Goal: Task Accomplishment & Management: Complete application form

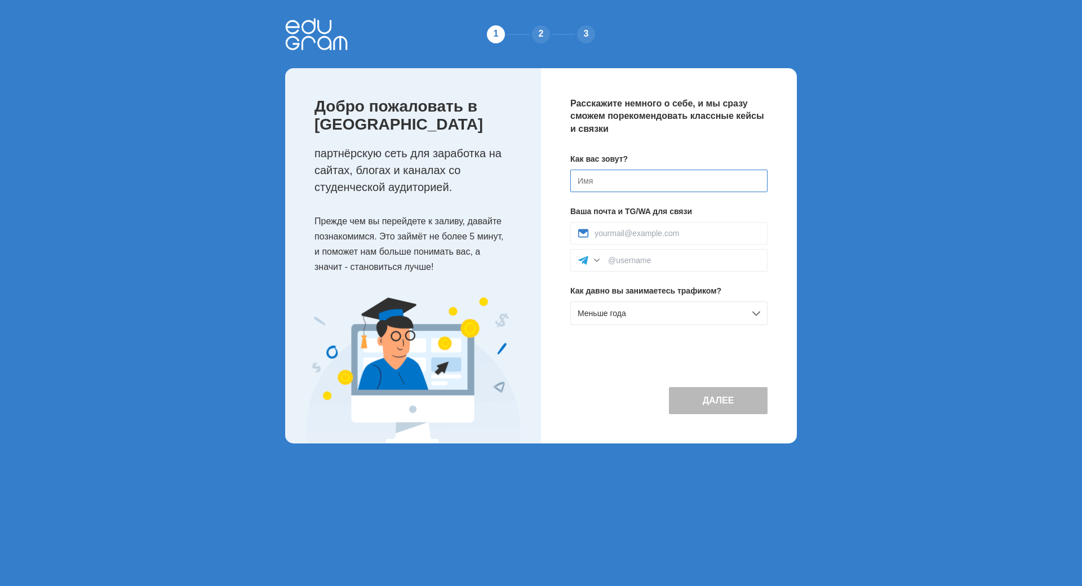
click at [653, 186] on input at bounding box center [668, 181] width 197 height 23
click at [646, 321] on div "Меньше года" at bounding box center [668, 313] width 197 height 24
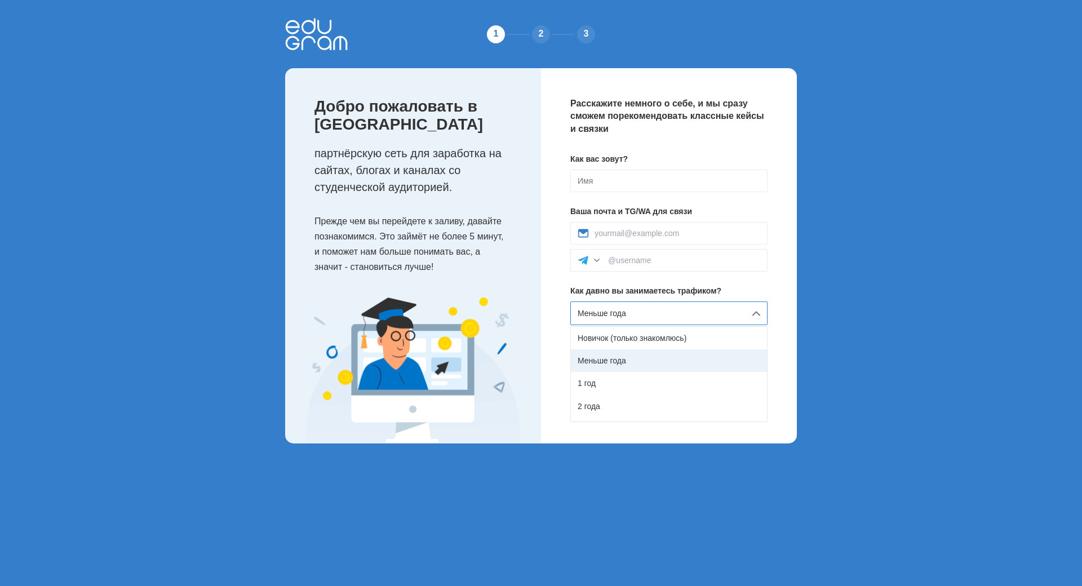
click at [633, 353] on div "Меньше года" at bounding box center [669, 360] width 196 height 23
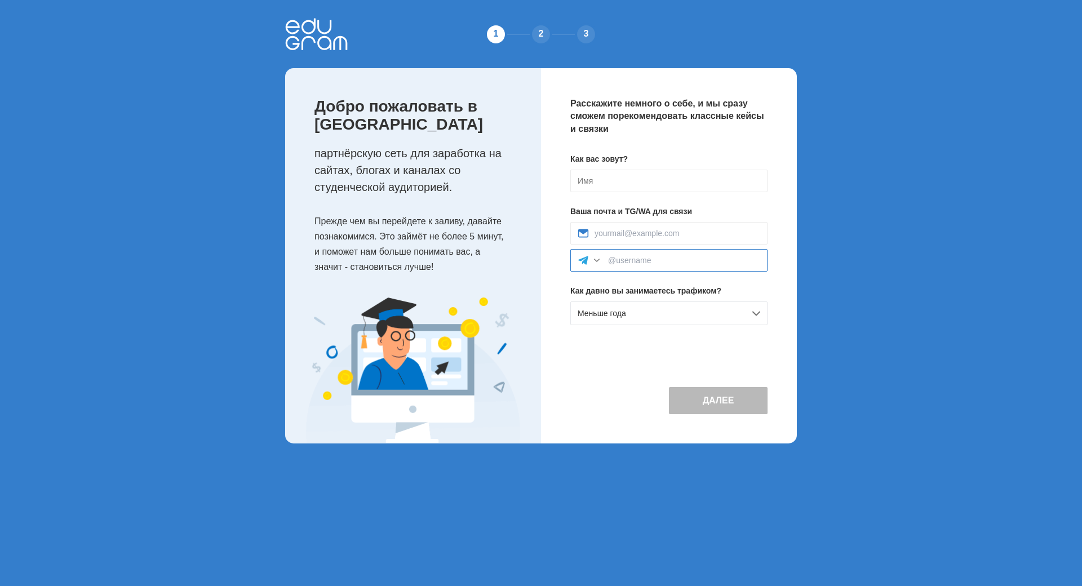
click at [672, 261] on input at bounding box center [684, 260] width 152 height 9
click at [648, 180] on input at bounding box center [668, 181] width 197 height 23
type input "[PERSON_NAME]"
click at [660, 227] on div at bounding box center [668, 233] width 197 height 23
click at [668, 232] on input at bounding box center [677, 233] width 166 height 9
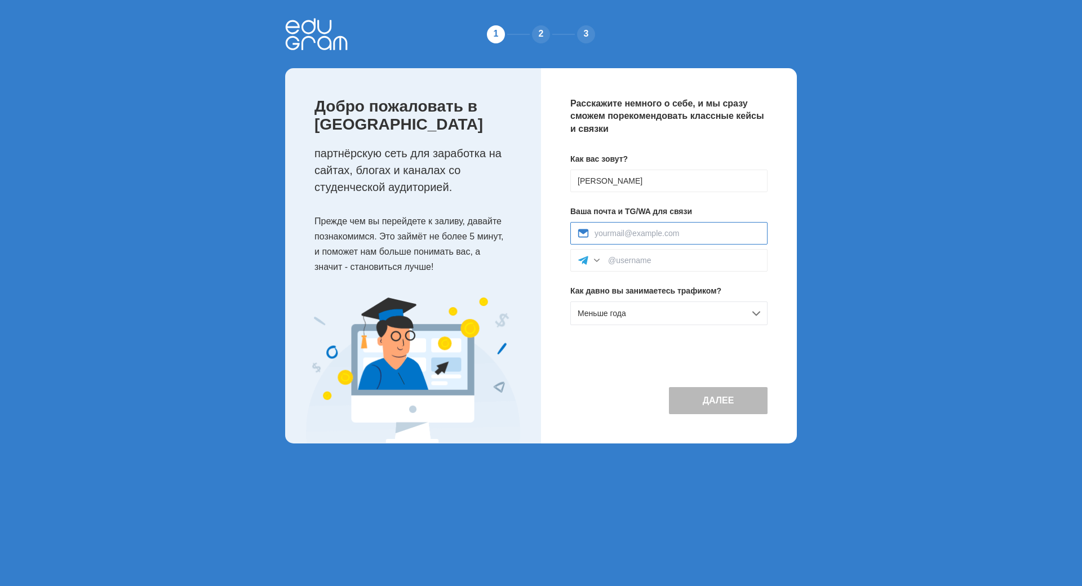
paste input "centralfunstation@gmail.com"
type input "centralfunstation@gmail.com"
click at [843, 225] on div "1 2 3 Добро пожаловать в Edugram партнёрскую сеть для заработка на сайтах, блог…" at bounding box center [541, 230] width 1082 height 461
click at [720, 403] on button "Далее" at bounding box center [718, 400] width 99 height 27
click at [652, 263] on input at bounding box center [684, 260] width 152 height 9
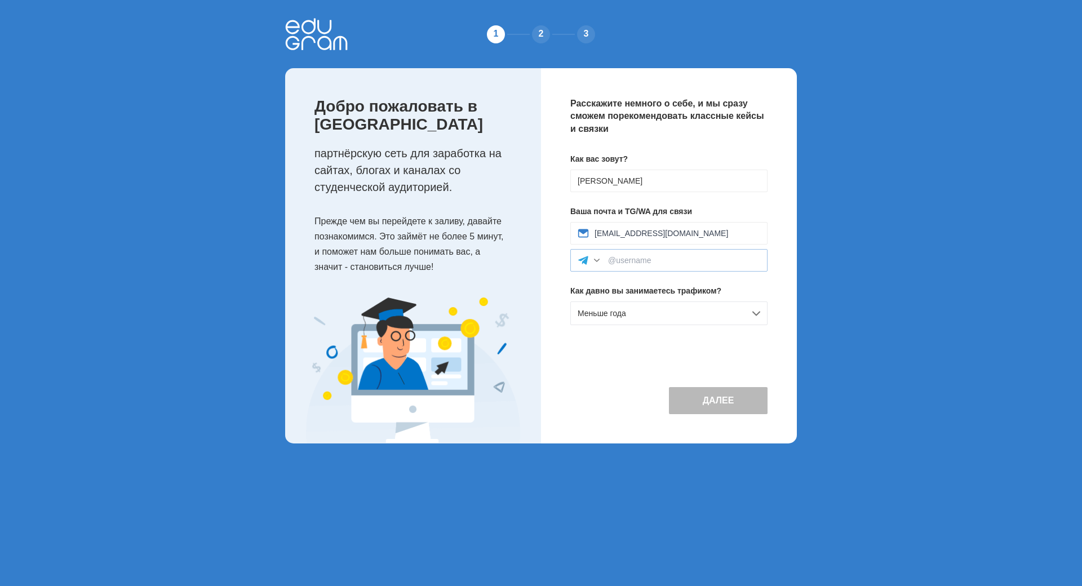
click at [584, 259] on icon at bounding box center [583, 260] width 10 height 8
click at [606, 282] on div "Telegram" at bounding box center [669, 285] width 196 height 25
click at [645, 263] on input at bounding box center [684, 260] width 152 height 9
click at [850, 256] on div "1 2 3 Добро пожаловать в Edugram партнёрскую сеть для заработка на сайтах, блог…" at bounding box center [541, 230] width 1082 height 461
click at [638, 310] on div "Меньше года" at bounding box center [668, 313] width 197 height 24
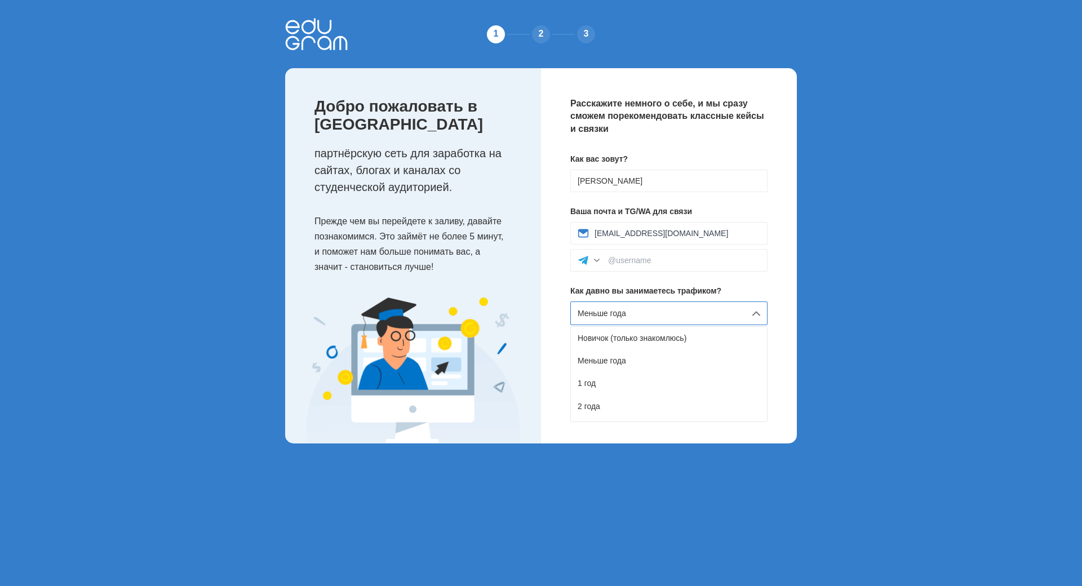
click at [638, 311] on div "Меньше года" at bounding box center [668, 313] width 197 height 24
click at [585, 261] on icon at bounding box center [583, 260] width 10 height 8
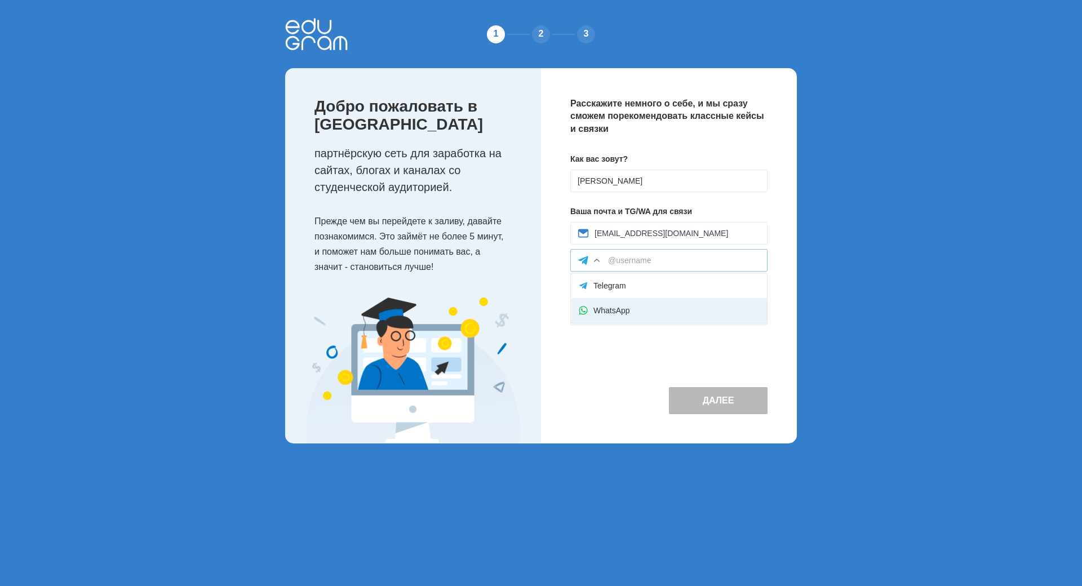
click at [601, 306] on div "WhatsApp" at bounding box center [669, 310] width 196 height 25
click at [584, 261] on icon at bounding box center [582, 260] width 11 height 11
click at [591, 285] on div "Telegram" at bounding box center [669, 285] width 196 height 25
click at [654, 263] on input at bounding box center [684, 260] width 152 height 9
paste input "Дід_Олександр"
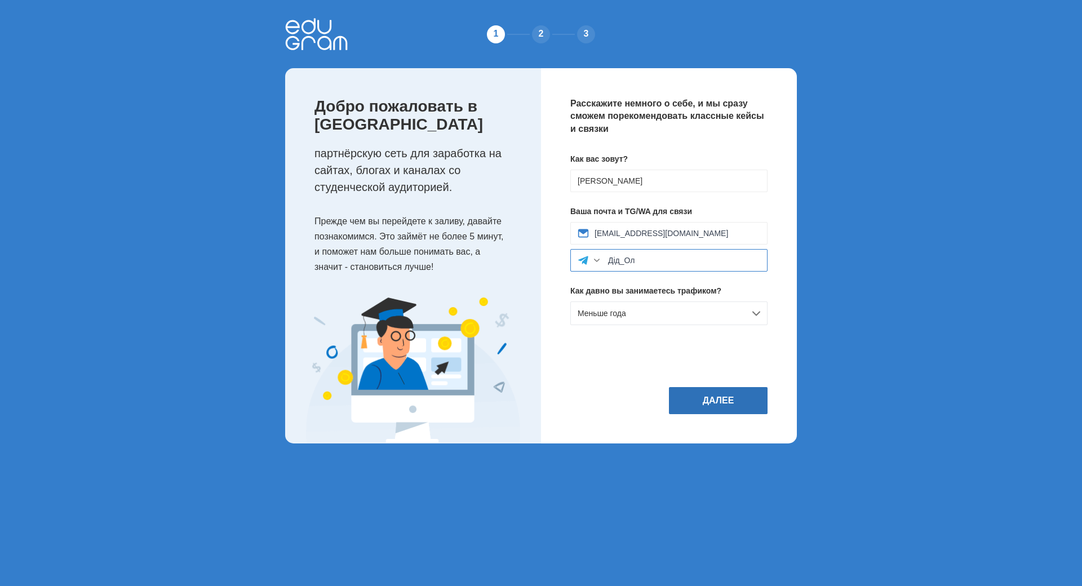
type input "Дід_Ол"
click at [707, 388] on button "Далее" at bounding box center [718, 400] width 99 height 27
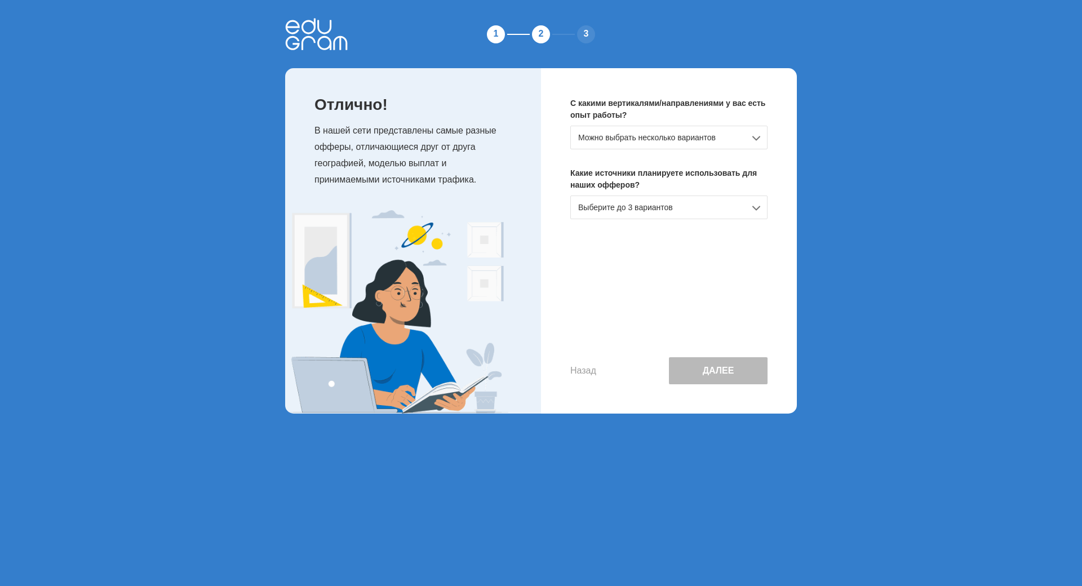
click at [705, 132] on div "Можно выбрать несколько вариантов" at bounding box center [668, 138] width 197 height 24
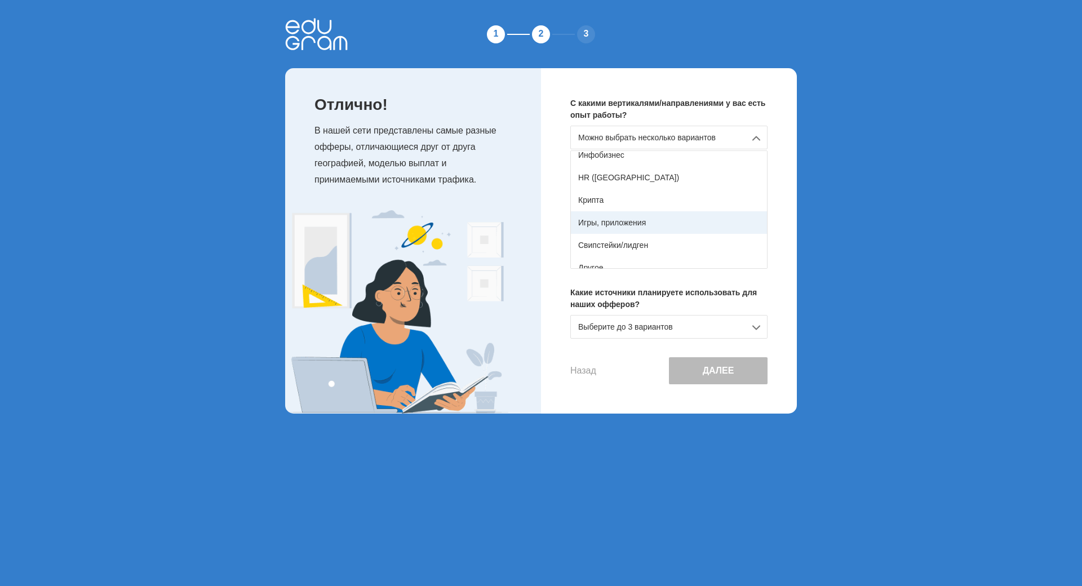
scroll to position [199, 0]
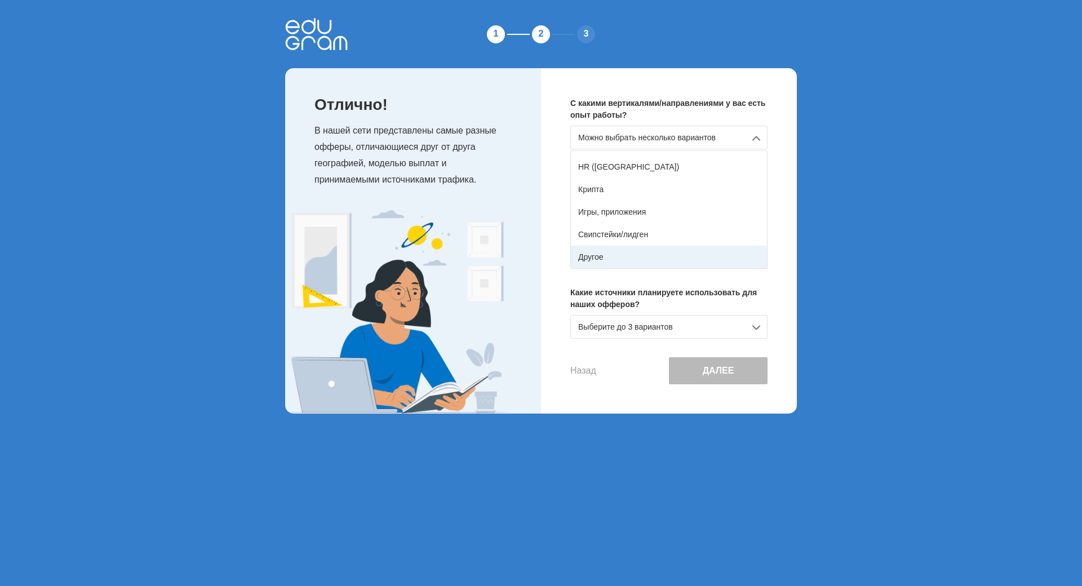
click at [667, 255] on div "Другое" at bounding box center [669, 257] width 196 height 23
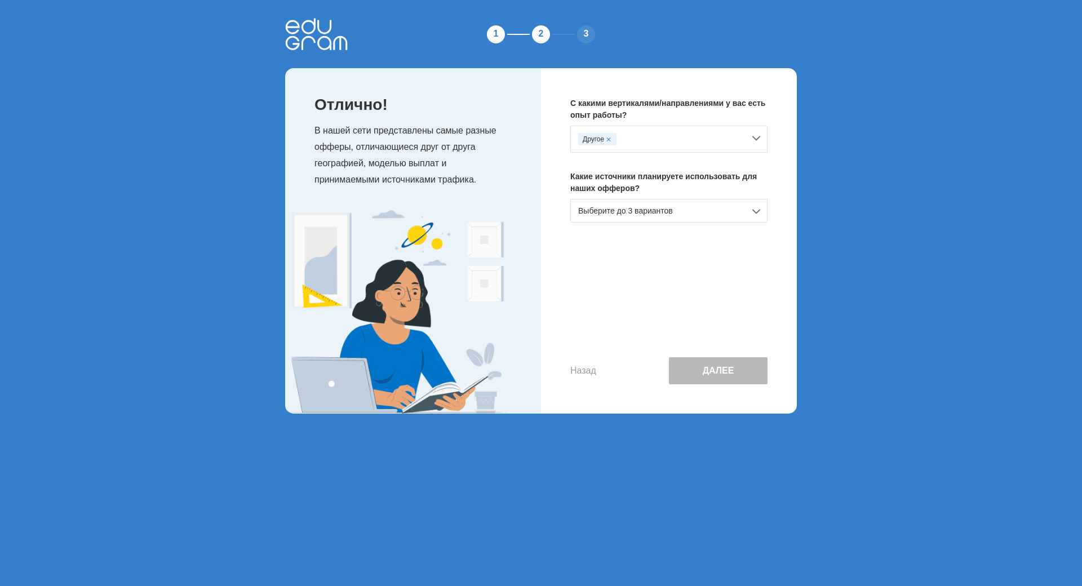
click at [678, 216] on div "Выберите до 3 вариантов" at bounding box center [668, 211] width 197 height 24
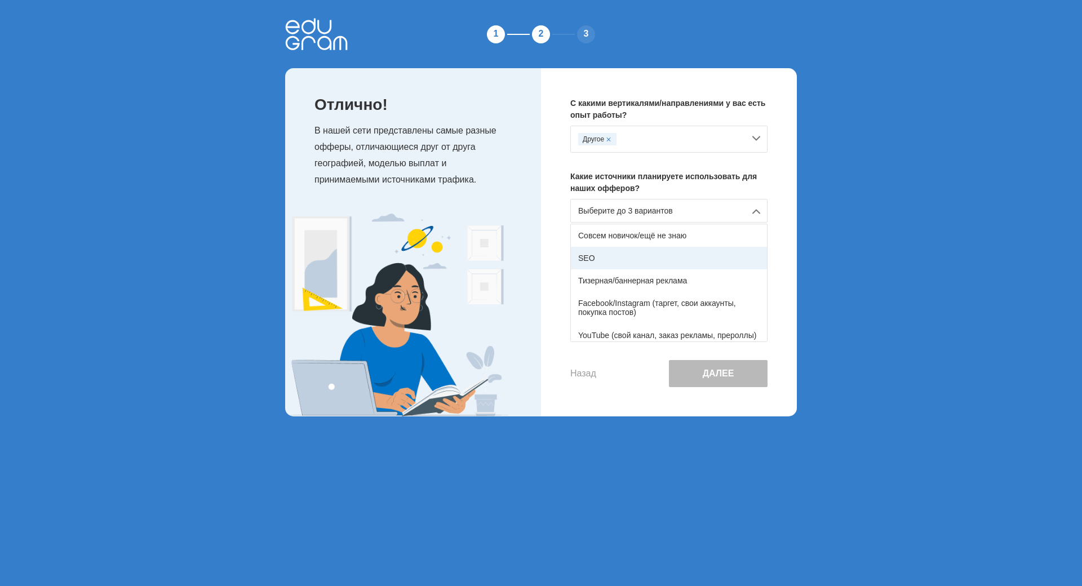
click at [699, 254] on div "SEO" at bounding box center [669, 258] width 196 height 23
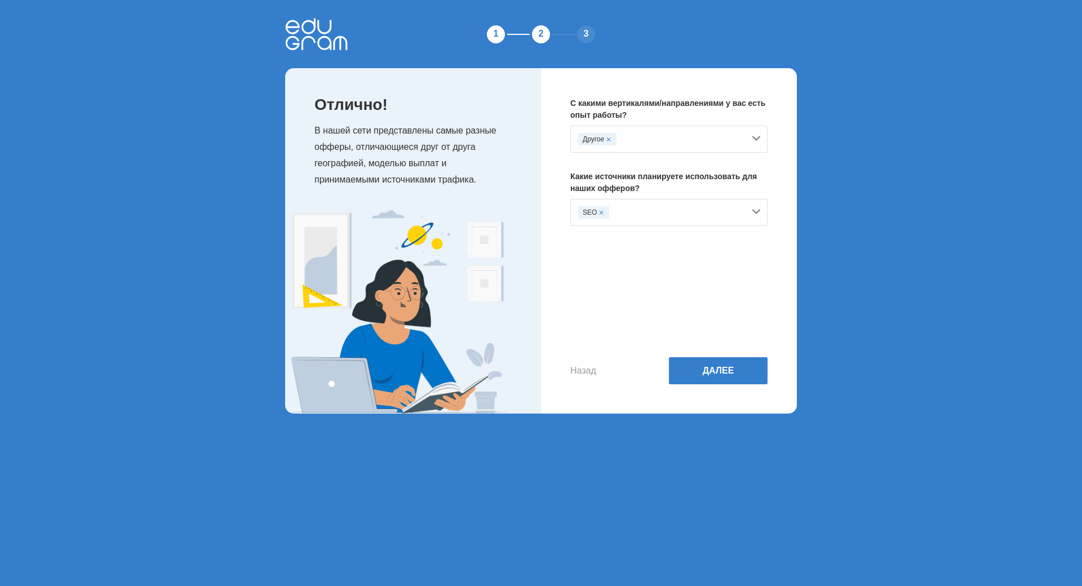
click at [693, 215] on div "SEO" at bounding box center [661, 212] width 166 height 12
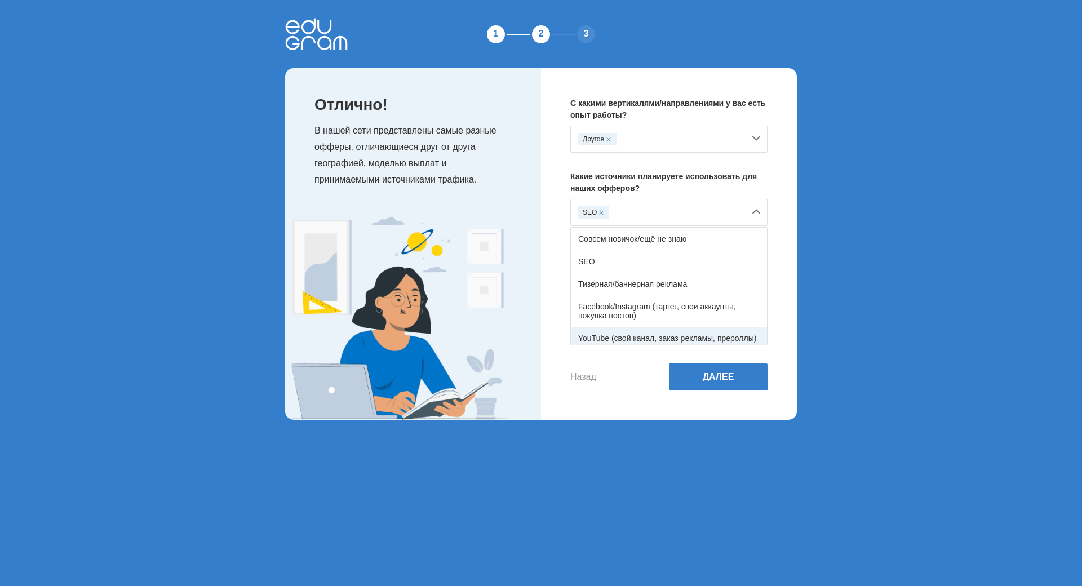
click at [718, 338] on div "YouTube (свой канал, заказ рекламы, прероллы)" at bounding box center [669, 338] width 196 height 23
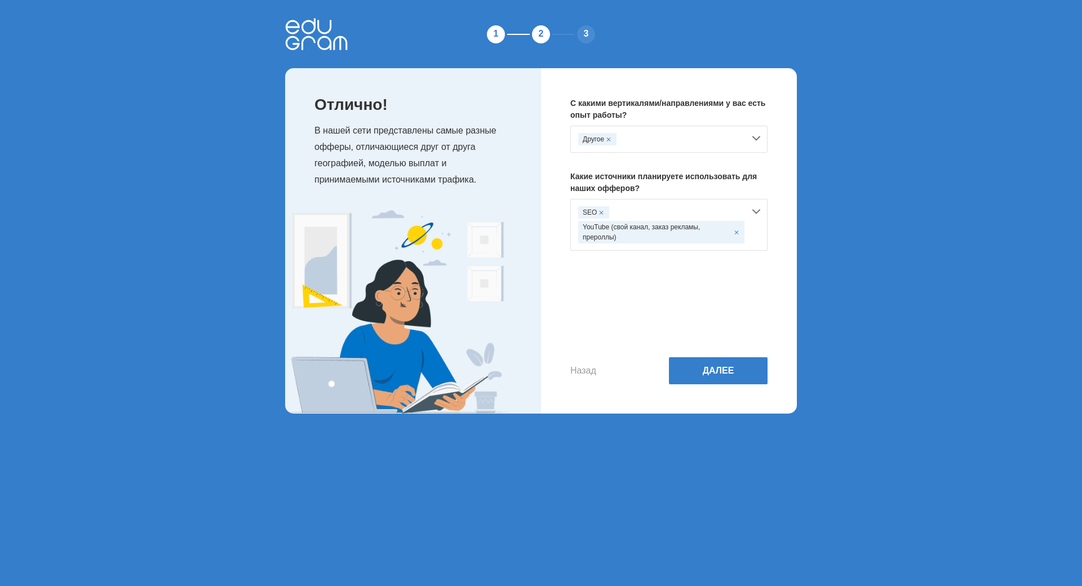
click at [603, 212] on span at bounding box center [601, 212] width 5 height 5
click at [716, 215] on div "YouTube (свой канал, заказ рекламы, прероллы)" at bounding box center [661, 217] width 166 height 23
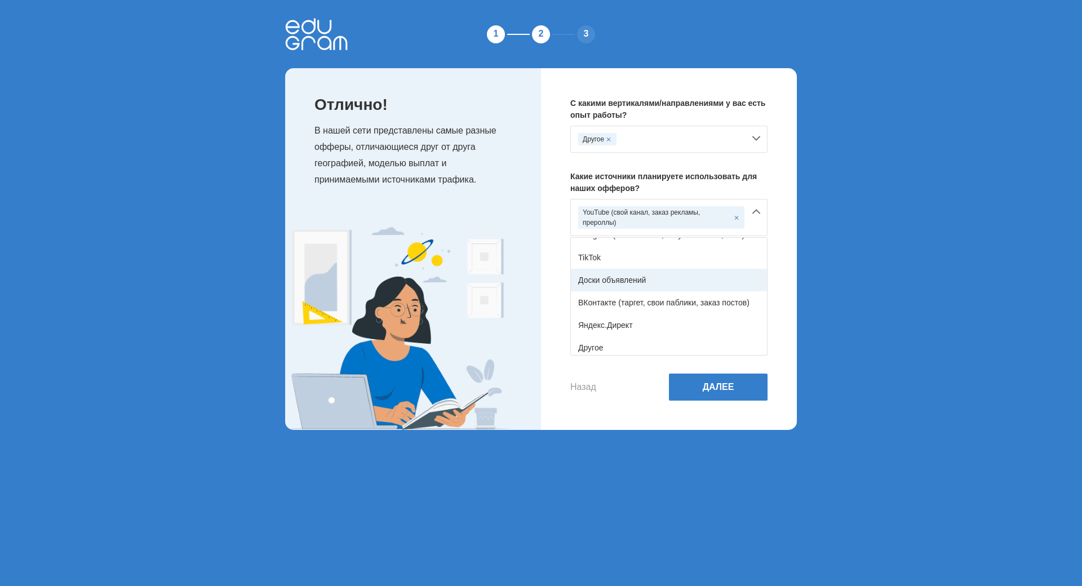
scroll to position [185, 0]
click at [670, 256] on div "TikTok" at bounding box center [669, 253] width 196 height 23
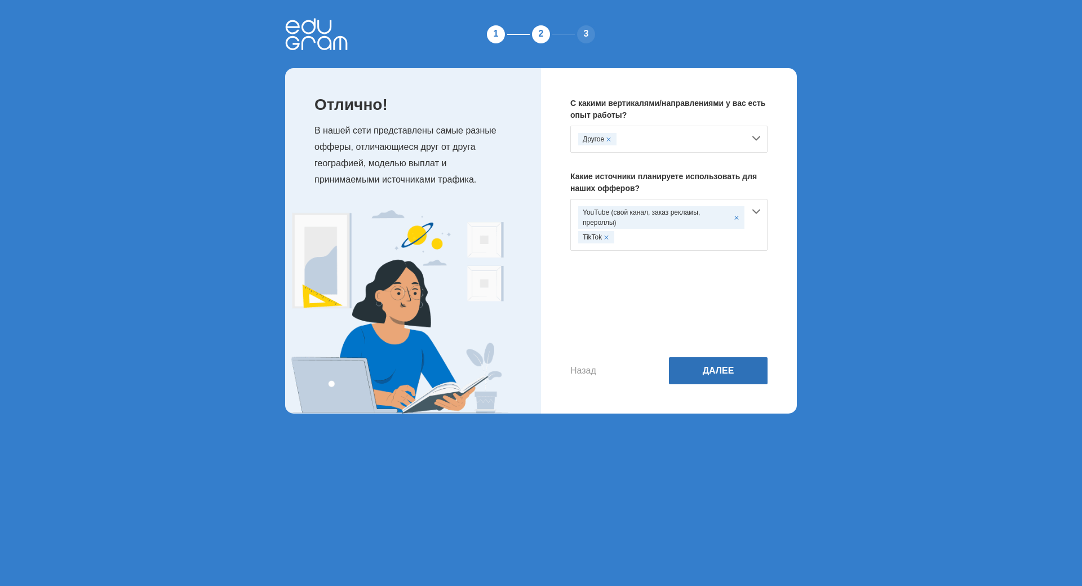
click at [697, 371] on button "Далее" at bounding box center [718, 370] width 99 height 27
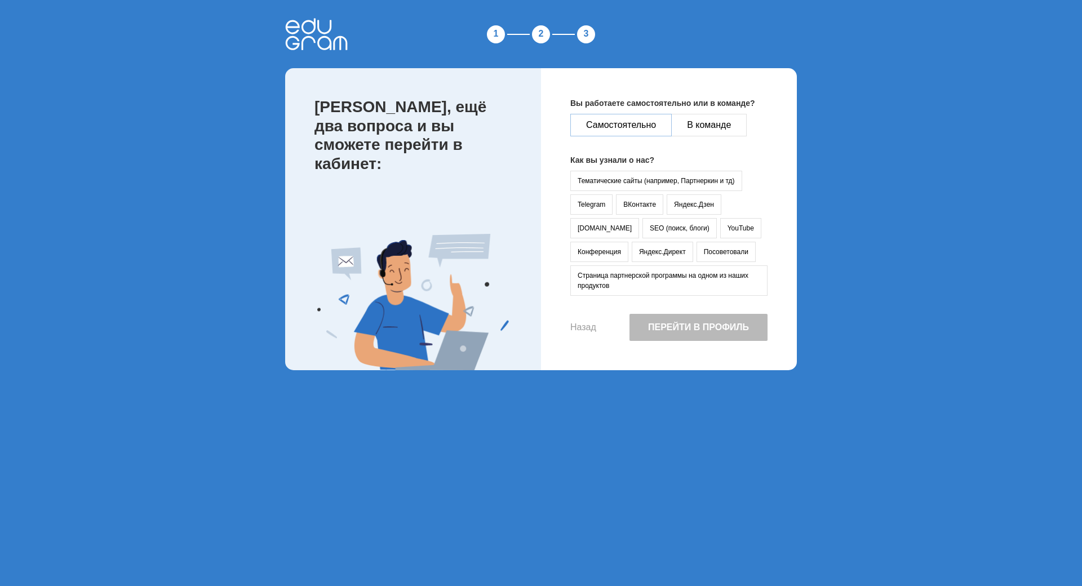
click at [615, 128] on button "Самостоятельно" at bounding box center [620, 125] width 101 height 23
click at [720, 233] on button "YouTube" at bounding box center [740, 228] width 41 height 20
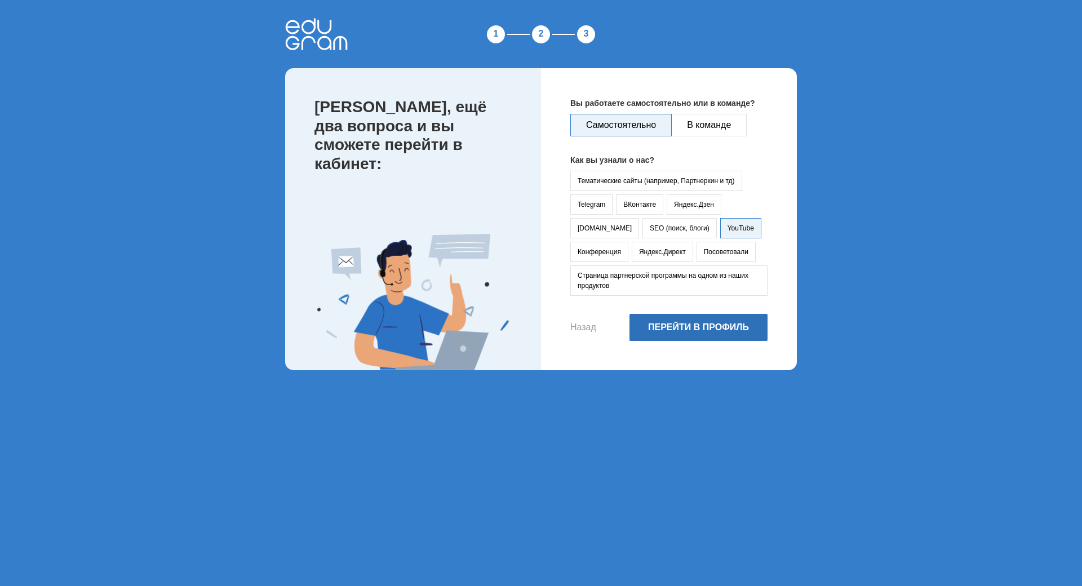
click at [682, 330] on button "Перейти в профиль" at bounding box center [698, 327] width 138 height 27
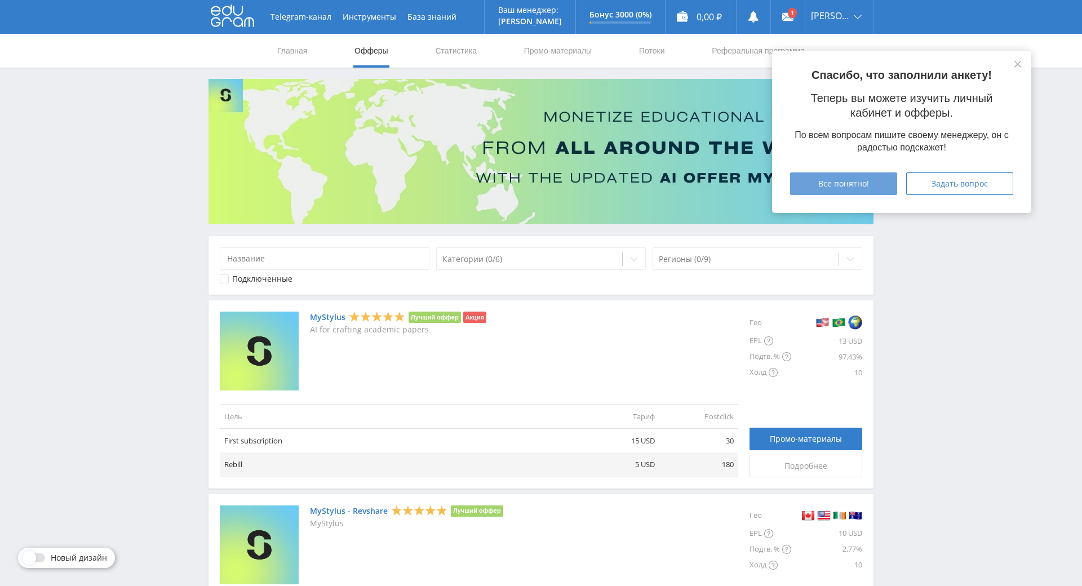
click at [859, 183] on div "Все понятно!" at bounding box center [843, 183] width 79 height 9
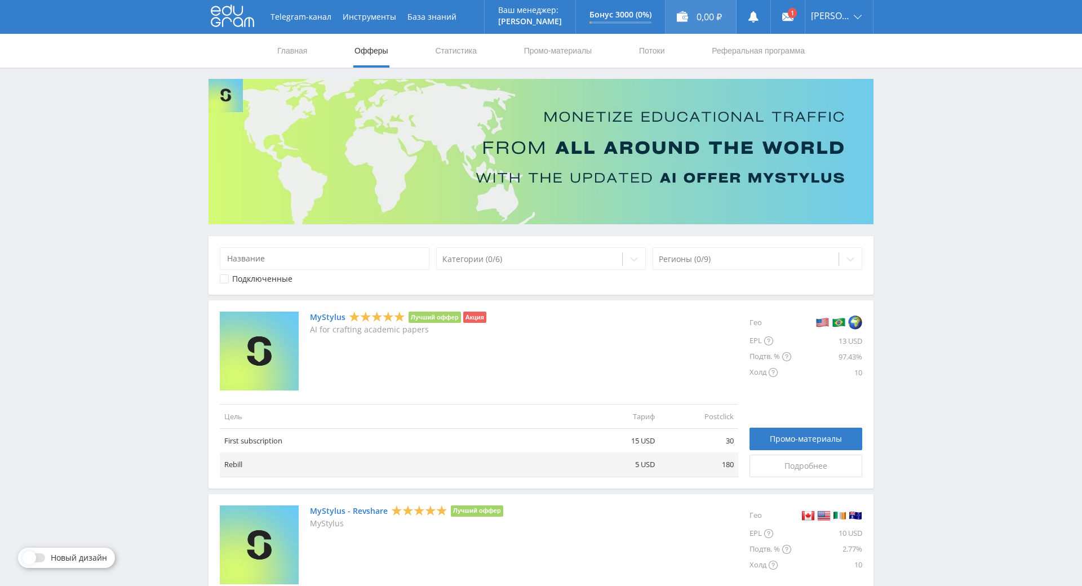
click at [718, 21] on div "0,00 ₽" at bounding box center [700, 17] width 70 height 34
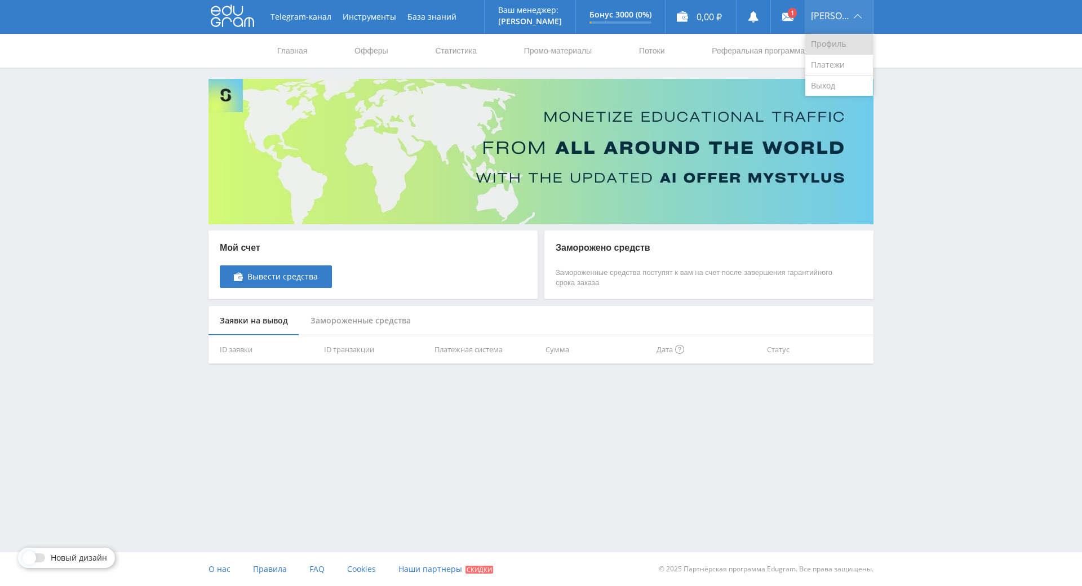
click at [858, 50] on link "Профиль" at bounding box center [839, 44] width 68 height 21
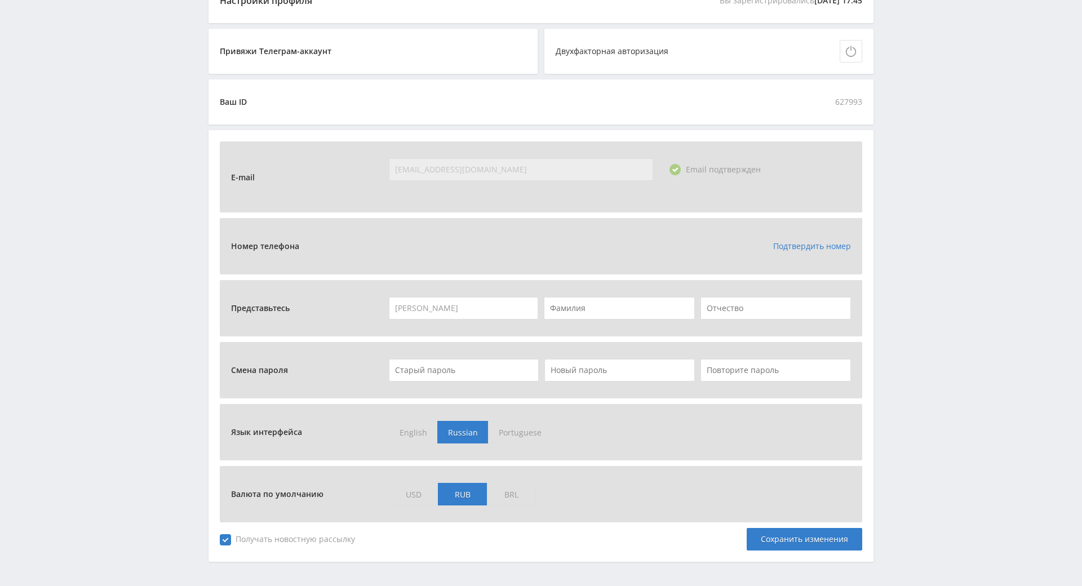
scroll to position [282, 0]
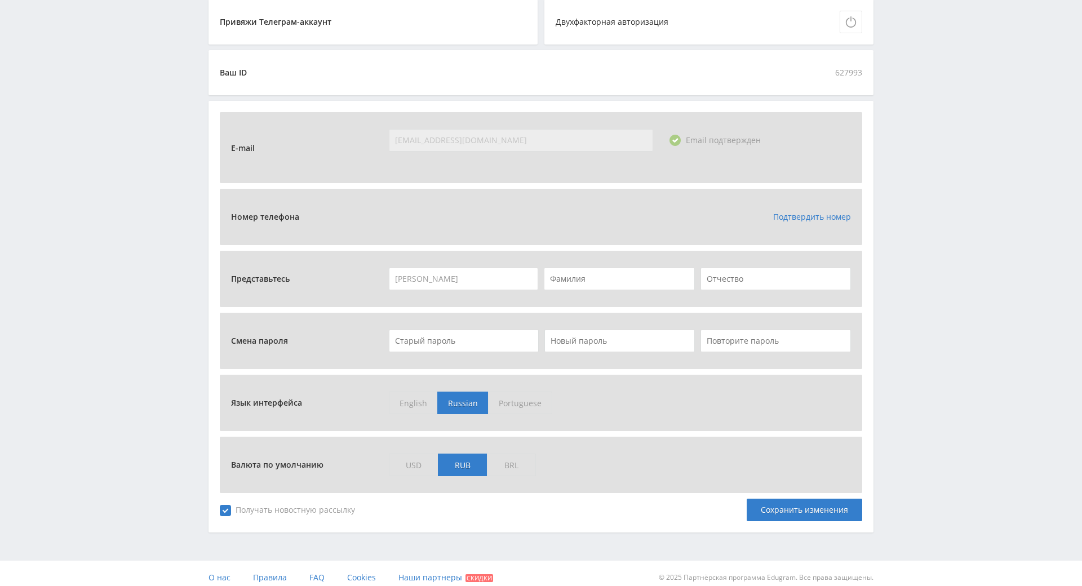
click at [412, 398] on span "English" at bounding box center [413, 403] width 48 height 23
click at [0, 0] on input "English" at bounding box center [0, 0] width 0 height 0
click at [414, 463] on span "USD" at bounding box center [413, 465] width 49 height 23
click at [0, 0] on input "USD" at bounding box center [0, 0] width 0 height 0
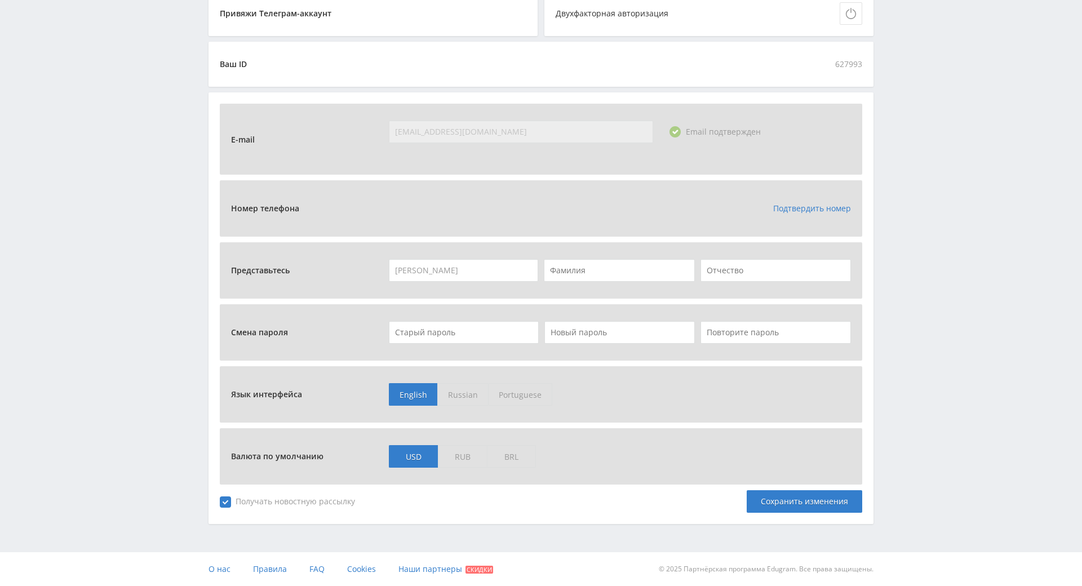
scroll to position [358, 0]
click at [464, 383] on span "Russian" at bounding box center [462, 394] width 51 height 23
click at [0, 0] on input "Russian" at bounding box center [0, 0] width 0 height 0
click at [327, 496] on span "Получать новостную рассылку" at bounding box center [287, 501] width 135 height 11
click at [0, 0] on input "Получать новостную рассылку" at bounding box center [0, 0] width 0 height 0
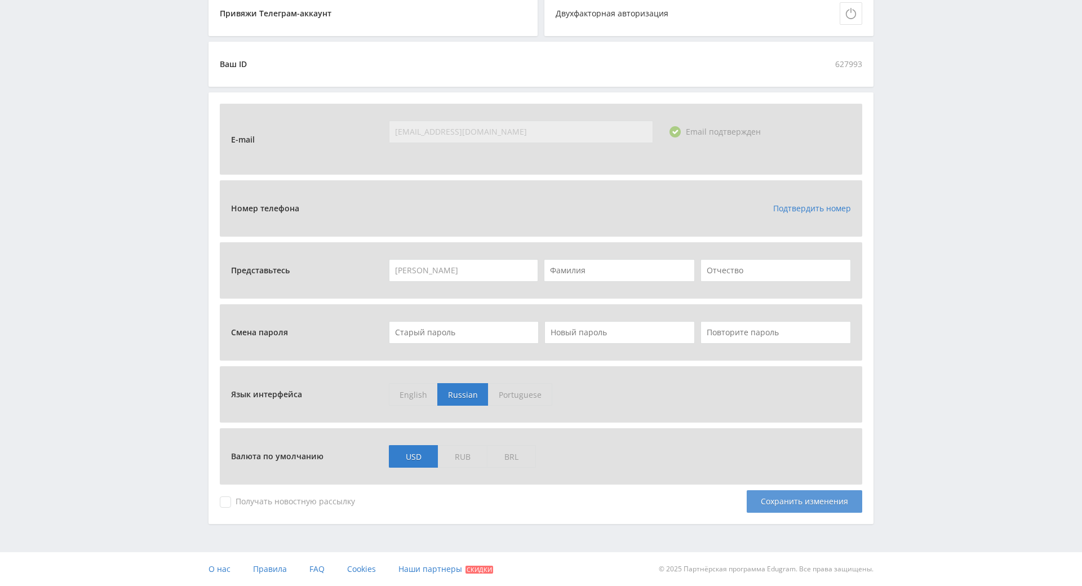
click at [770, 490] on div "Сохранить изменения" at bounding box center [803, 501] width 115 height 23
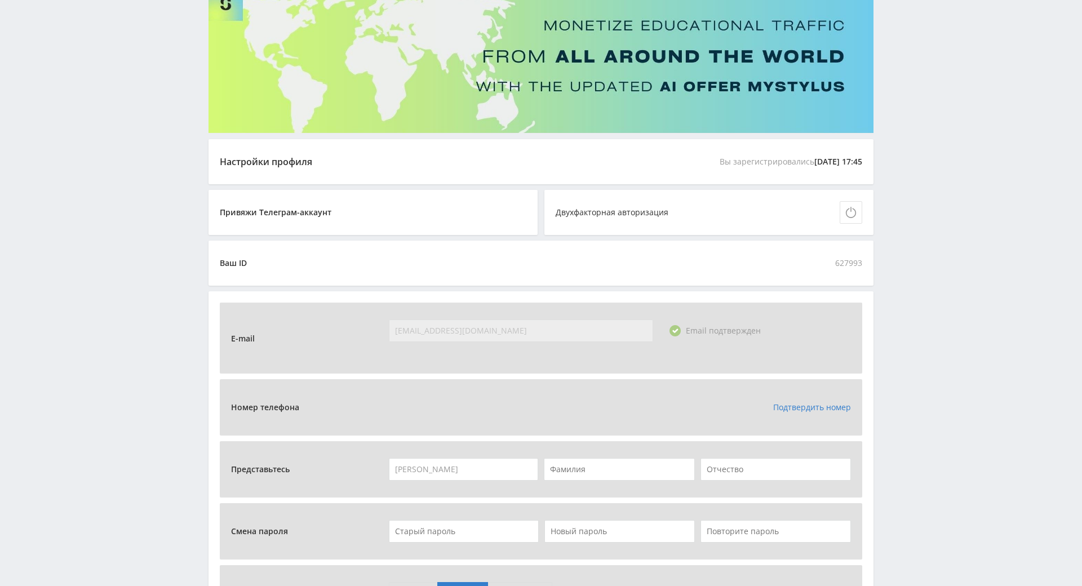
scroll to position [338, 0]
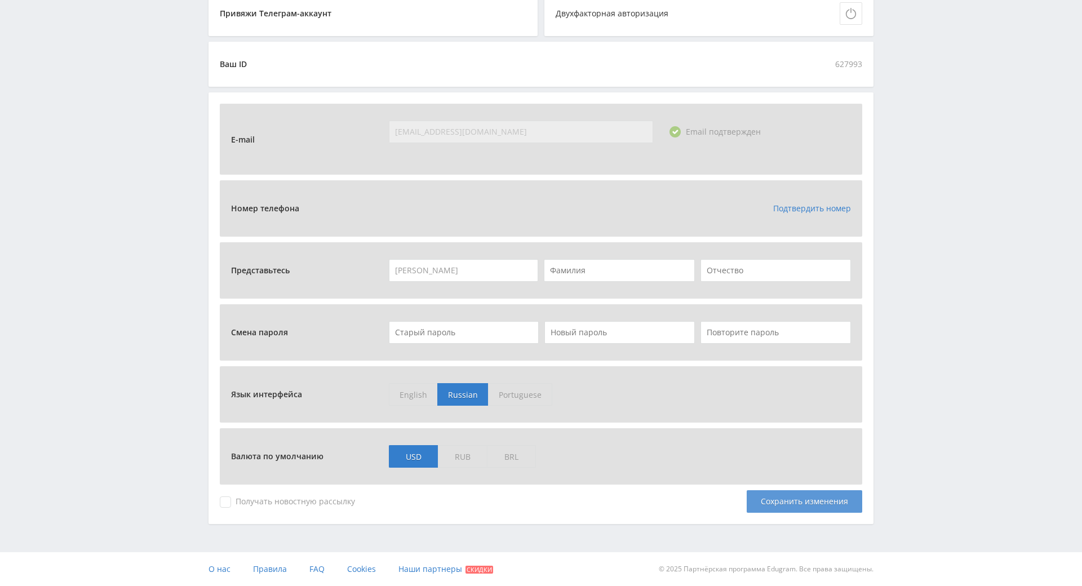
click at [802, 490] on div "Сохранить изменения" at bounding box center [803, 501] width 115 height 23
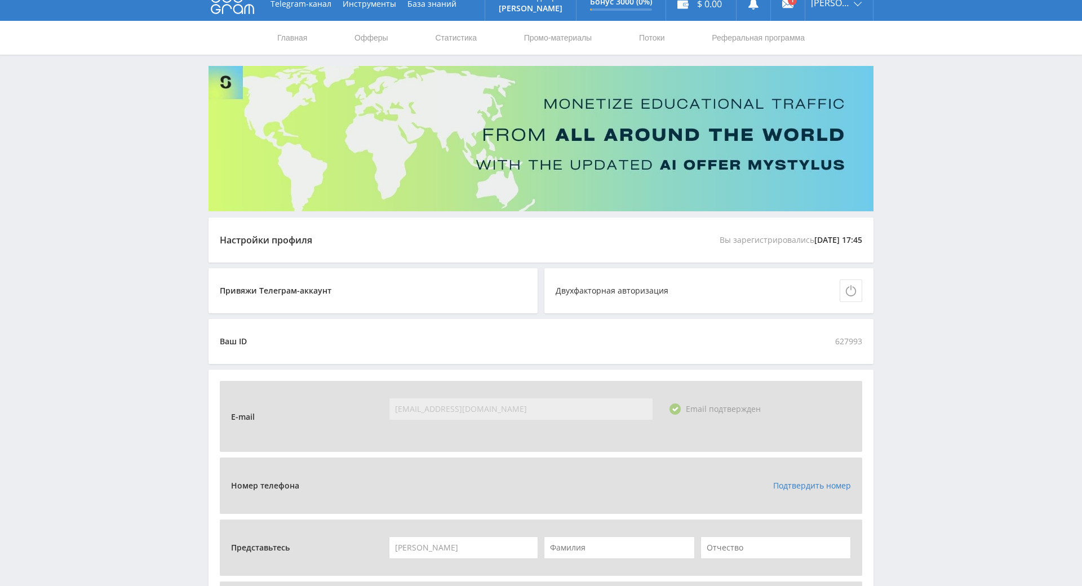
scroll to position [0, 0]
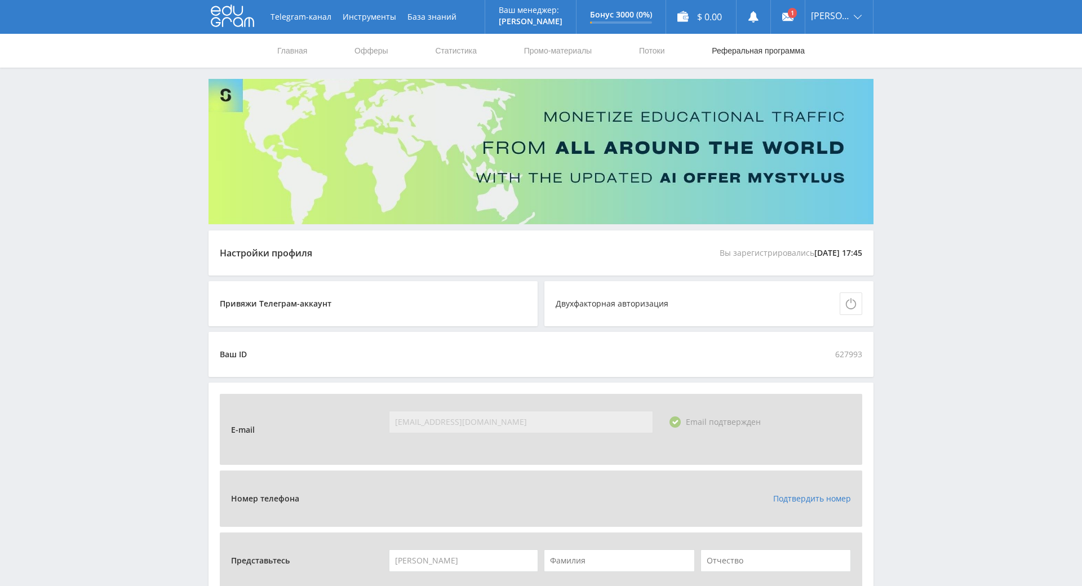
click at [741, 48] on link "Реферальная программа" at bounding box center [757, 51] width 95 height 34
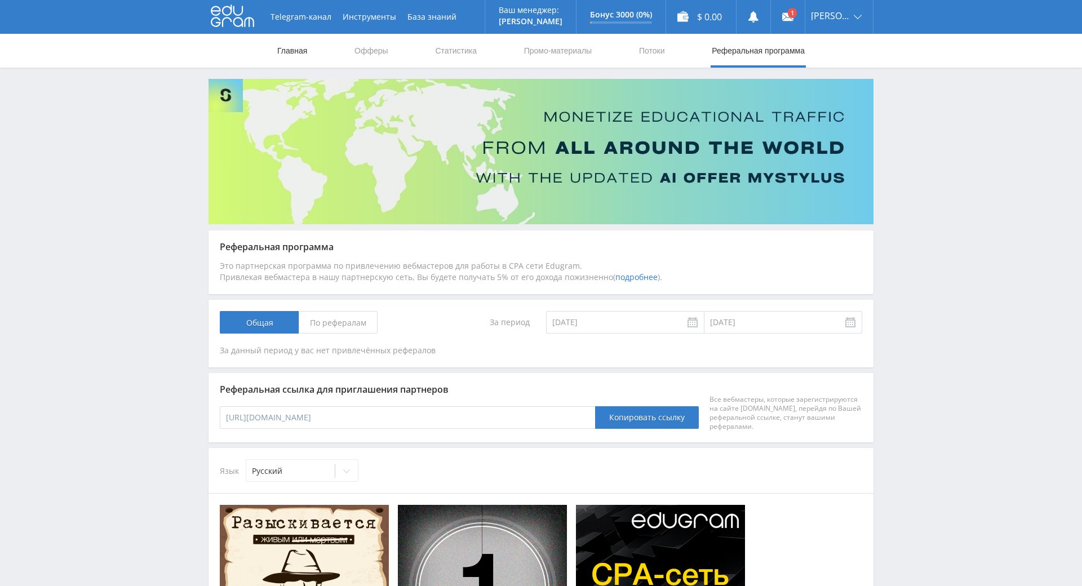
click at [296, 49] on link "Главная" at bounding box center [292, 51] width 32 height 34
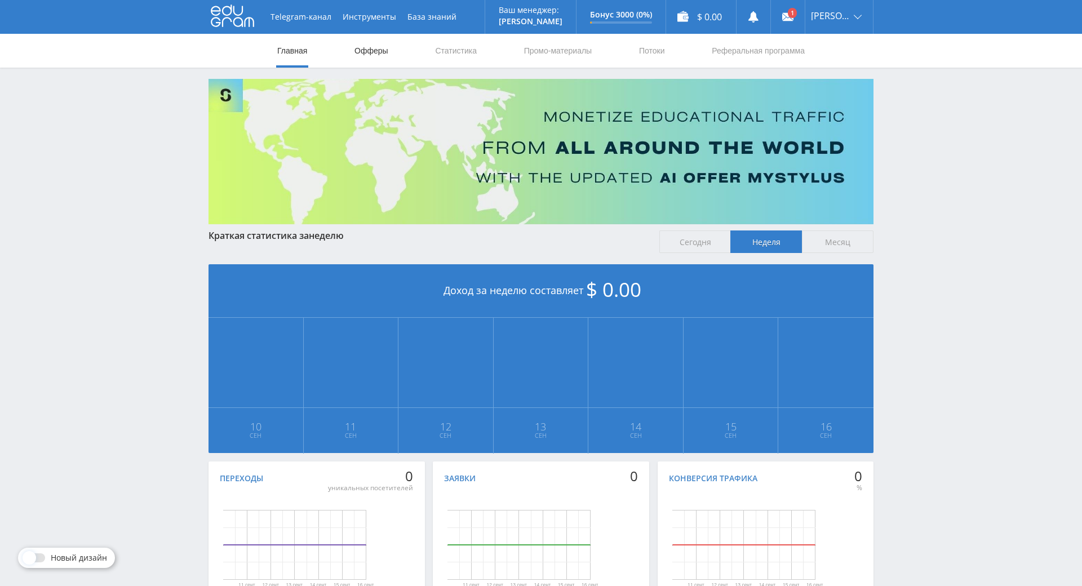
click at [363, 52] on link "Офферы" at bounding box center [371, 51] width 36 height 34
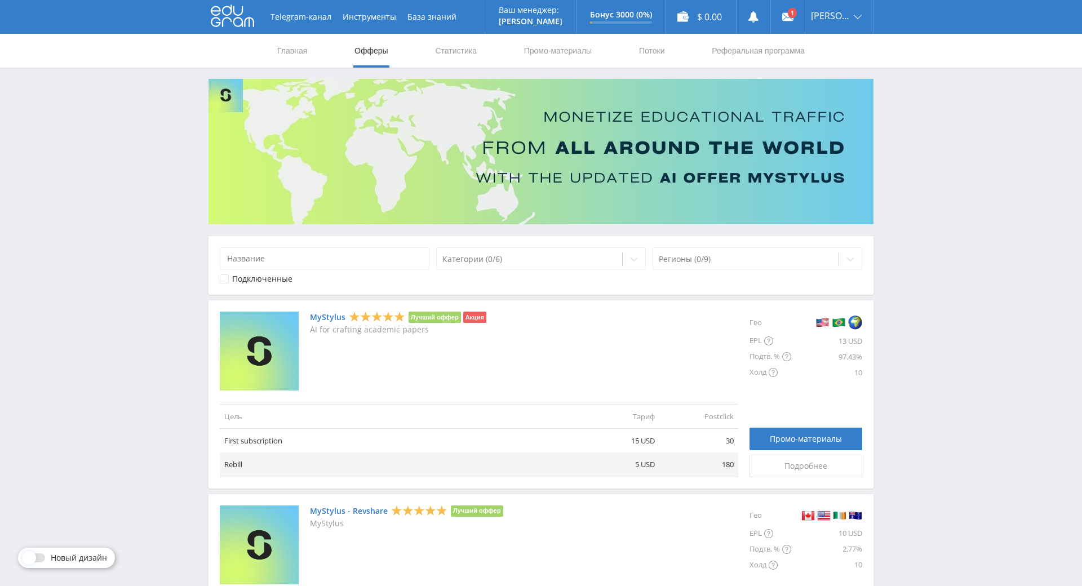
scroll to position [169, 0]
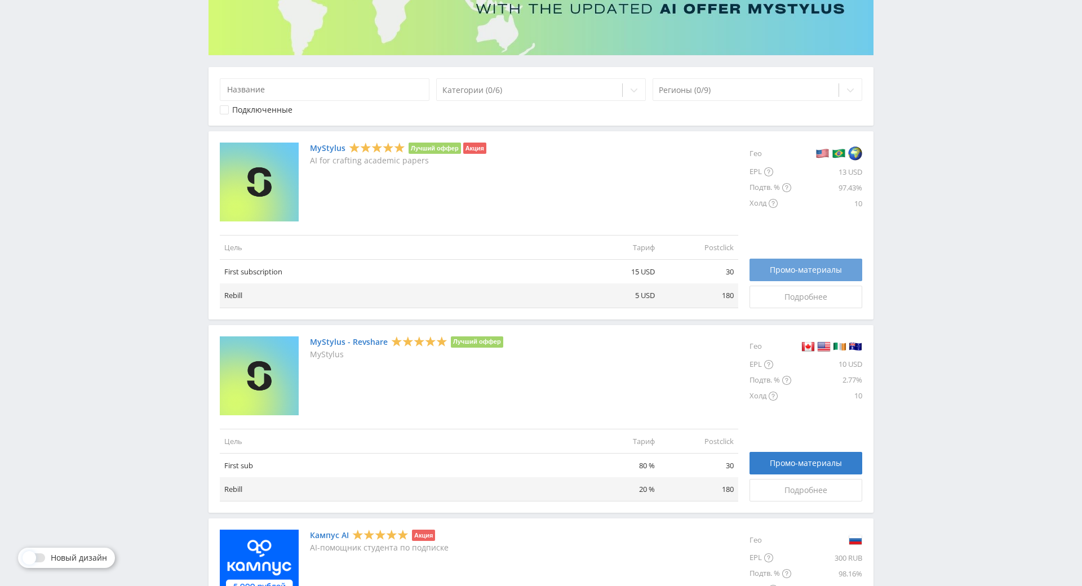
click at [782, 274] on span "Промо-материалы" at bounding box center [806, 269] width 72 height 9
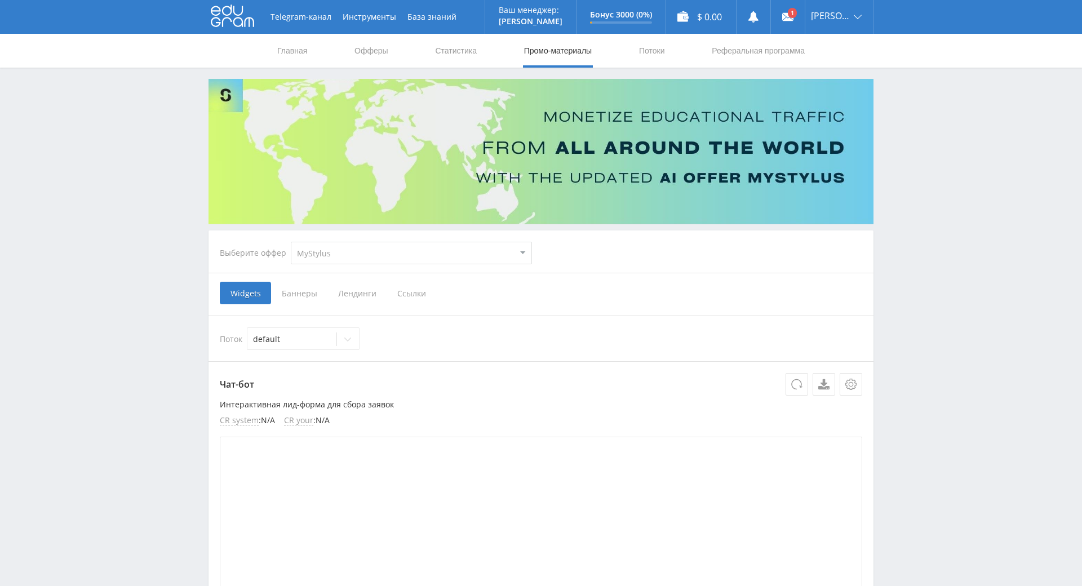
click at [296, 292] on span "Баннеры" at bounding box center [299, 293] width 56 height 23
click at [0, 0] on input "Баннеры" at bounding box center [0, 0] width 0 height 0
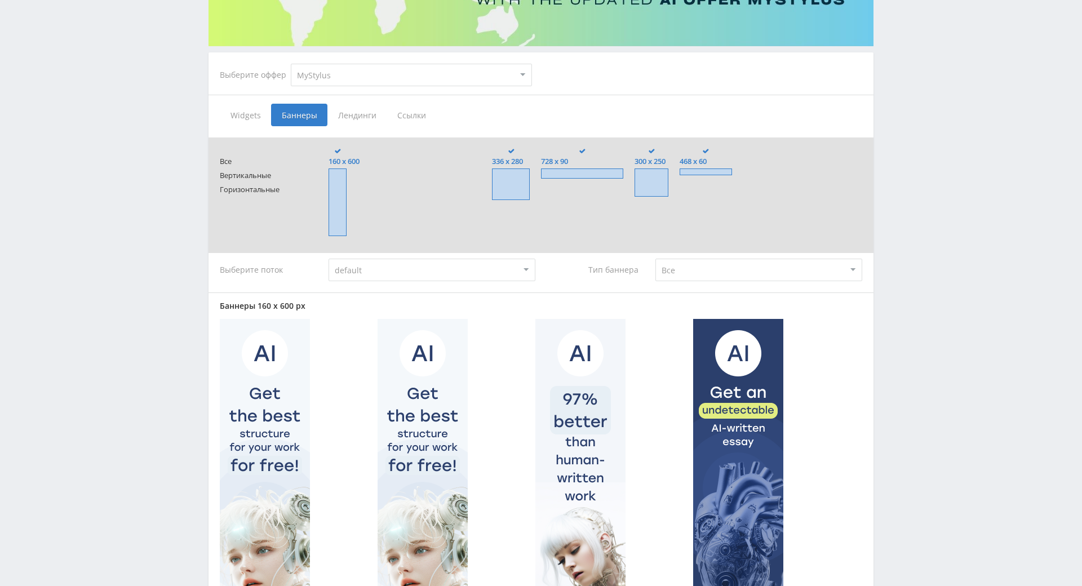
scroll to position [113, 0]
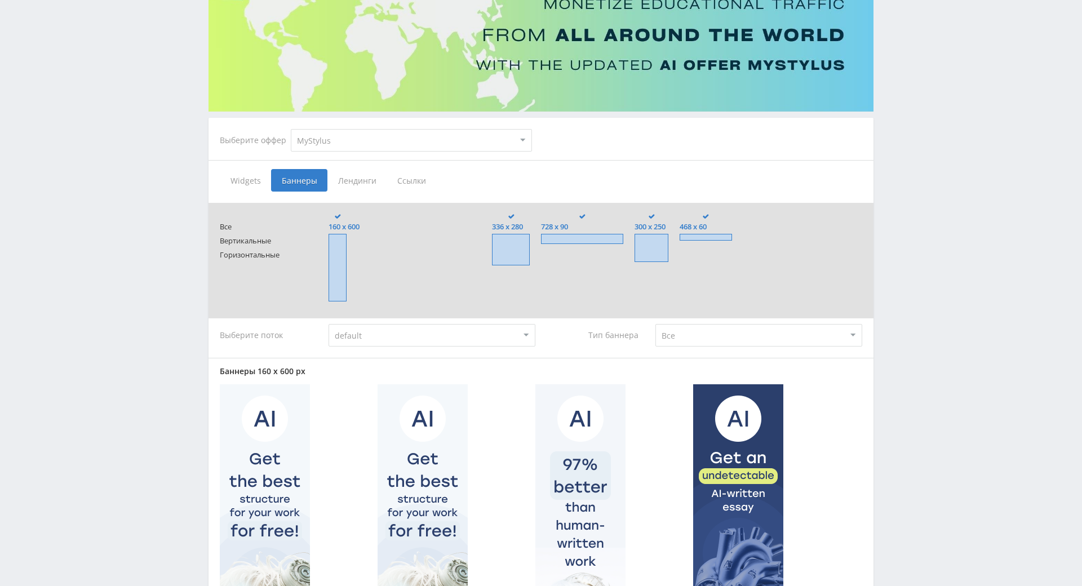
click at [358, 179] on span "Лендинги" at bounding box center [356, 180] width 59 height 23
click at [0, 0] on input "Лендинги" at bounding box center [0, 0] width 0 height 0
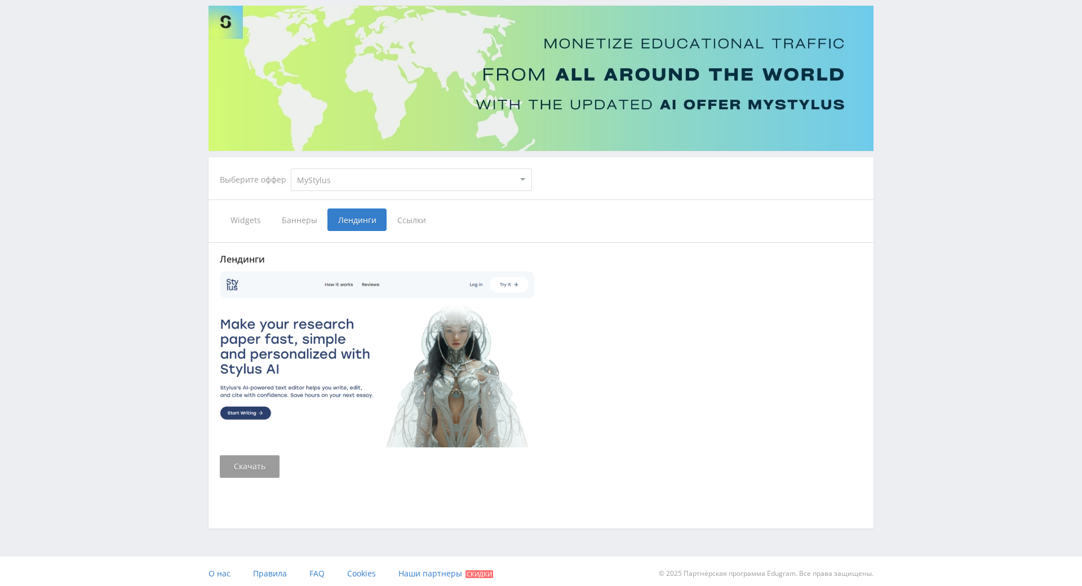
scroll to position [146, 0]
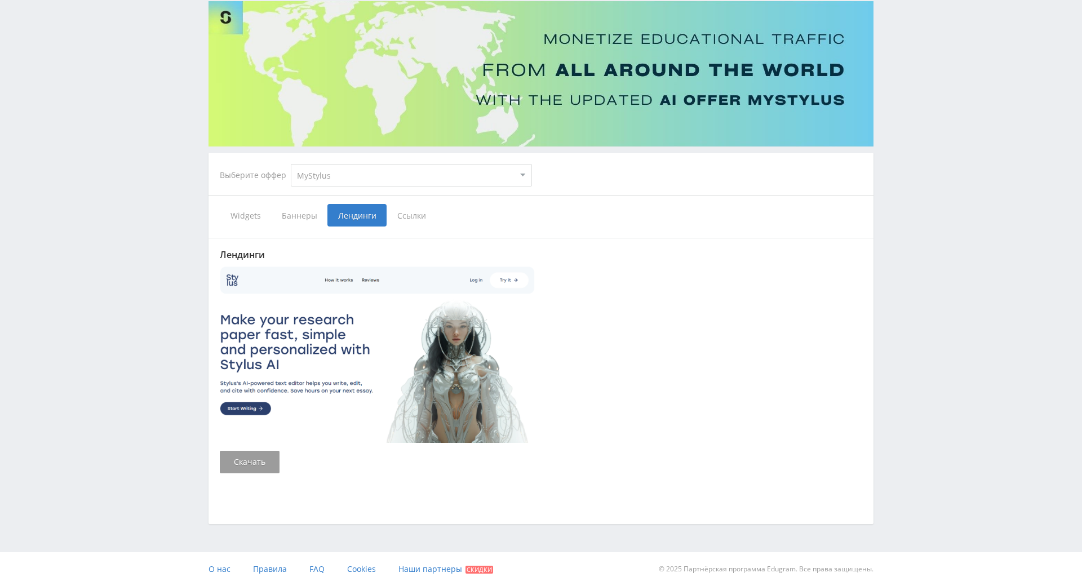
click at [295, 204] on span "Баннеры" at bounding box center [299, 215] width 56 height 23
click at [0, 0] on input "Баннеры" at bounding box center [0, 0] width 0 height 0
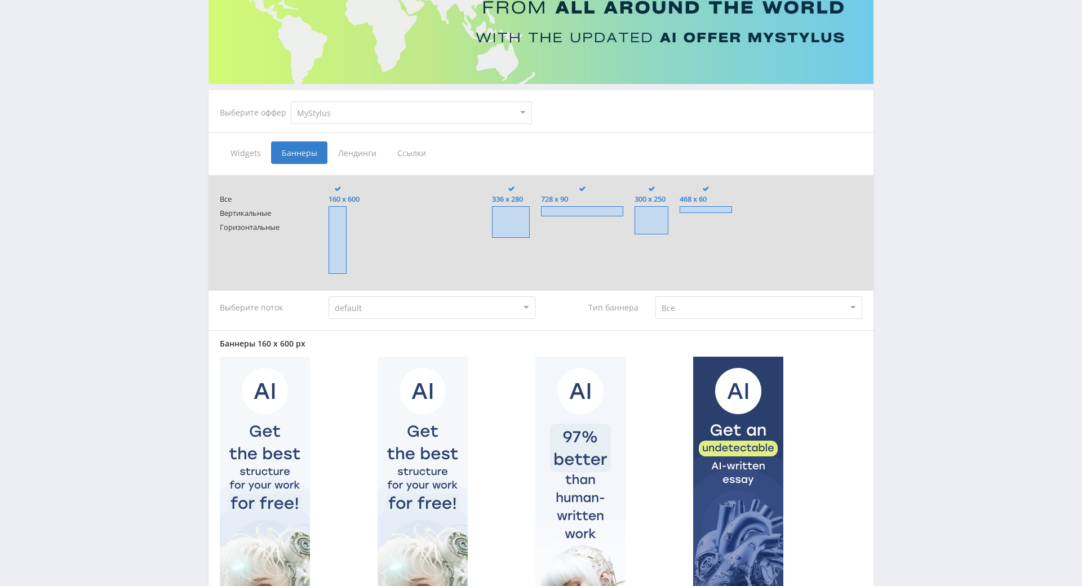
scroll to position [33, 0]
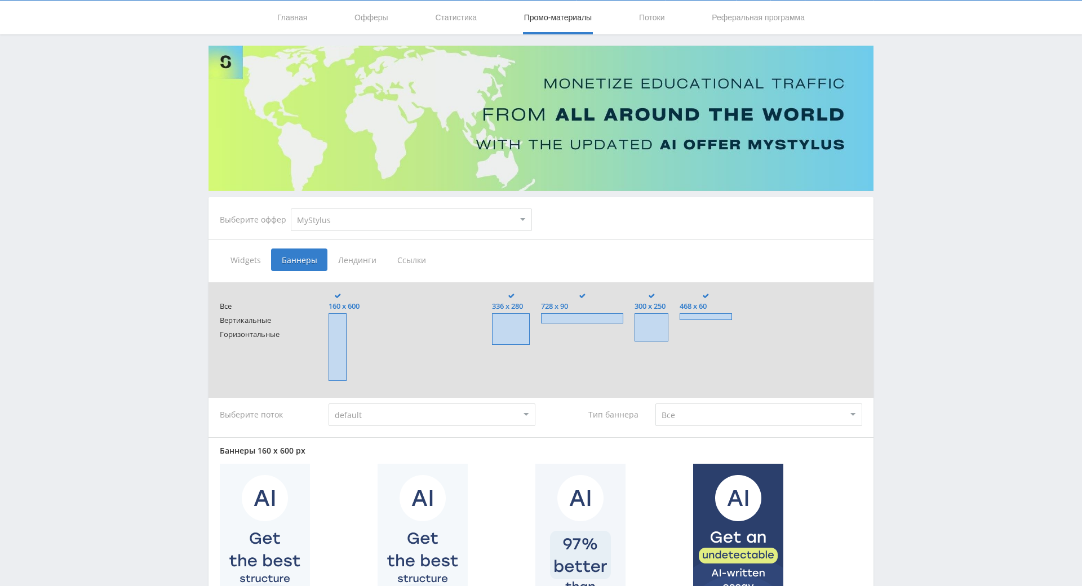
click at [368, 259] on span "Лендинги" at bounding box center [356, 259] width 59 height 23
click at [0, 0] on input "Лендинги" at bounding box center [0, 0] width 0 height 0
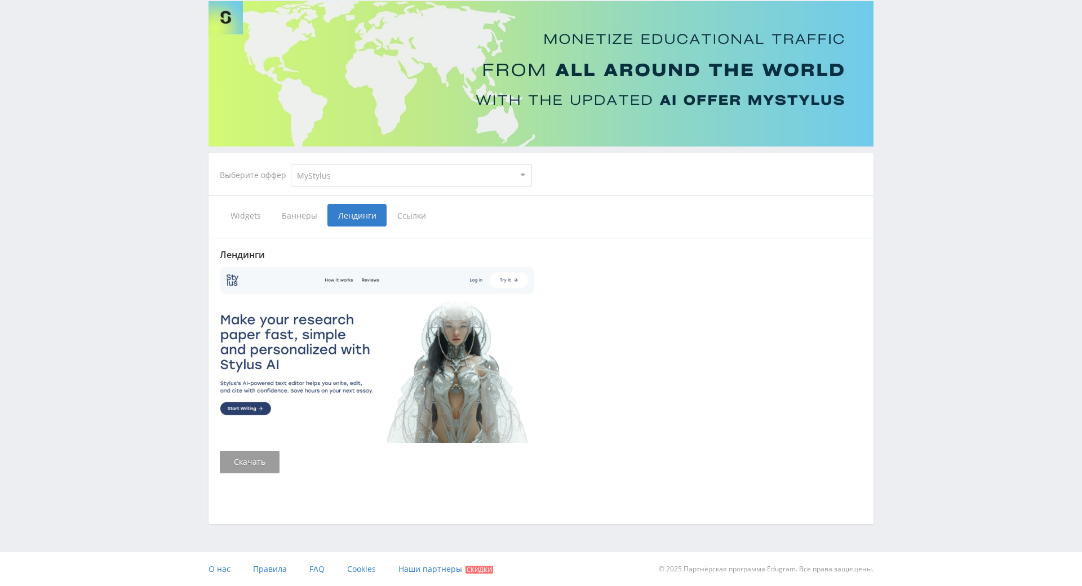
scroll to position [146, 0]
click at [411, 204] on span "Ссылки" at bounding box center [411, 215] width 50 height 23
click at [0, 0] on input "Ссылки" at bounding box center [0, 0] width 0 height 0
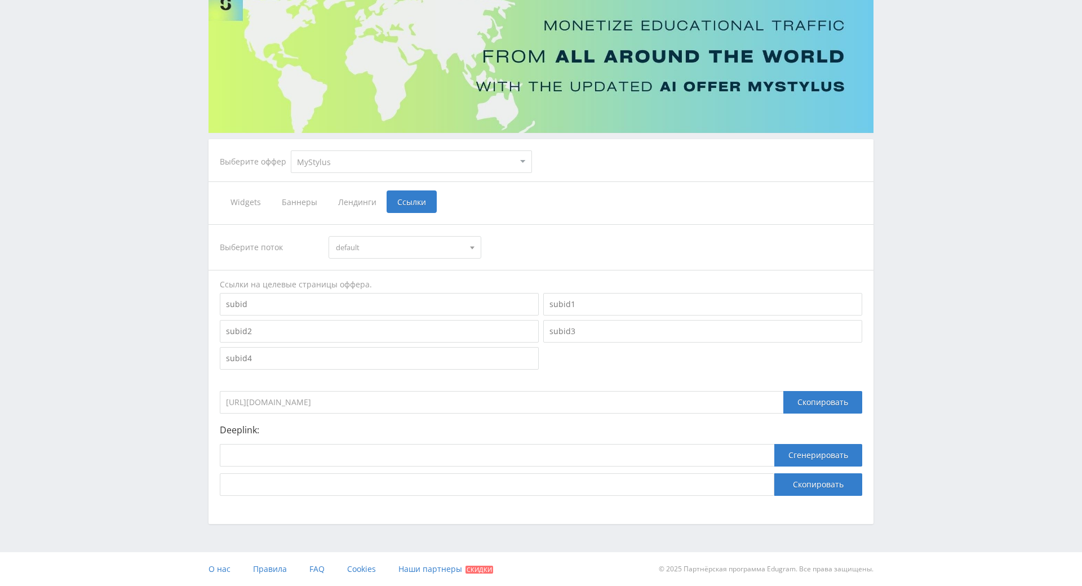
click at [417, 236] on div "default" at bounding box center [404, 247] width 152 height 23
click at [407, 260] on button "default" at bounding box center [404, 268] width 151 height 16
click at [410, 391] on input "https://eduforms.org/?rid=5a23cb238ded4105" at bounding box center [501, 402] width 563 height 23
click at [830, 391] on div "Скопировать" at bounding box center [822, 402] width 79 height 23
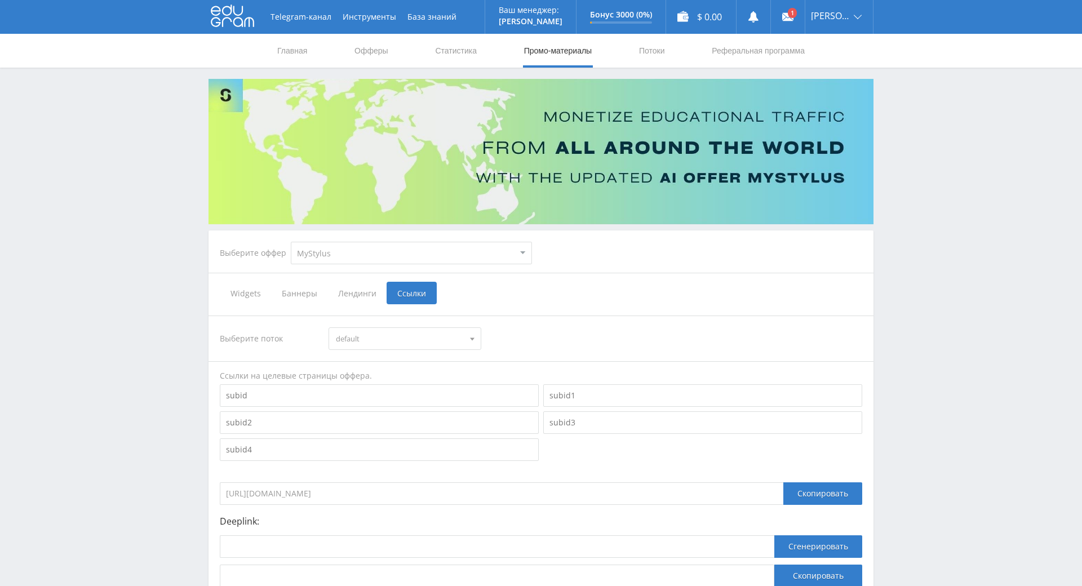
click at [327, 256] on select "MyStylus MyStylus - Revshare Кампус AI Studybay Автор24 Studybay Brazil Study A…" at bounding box center [411, 253] width 241 height 23
select select "340"
click at [291, 242] on select "MyStylus MyStylus - Revshare Кампус AI Studybay Автор24 Studybay Brazil Study A…" at bounding box center [411, 253] width 241 height 23
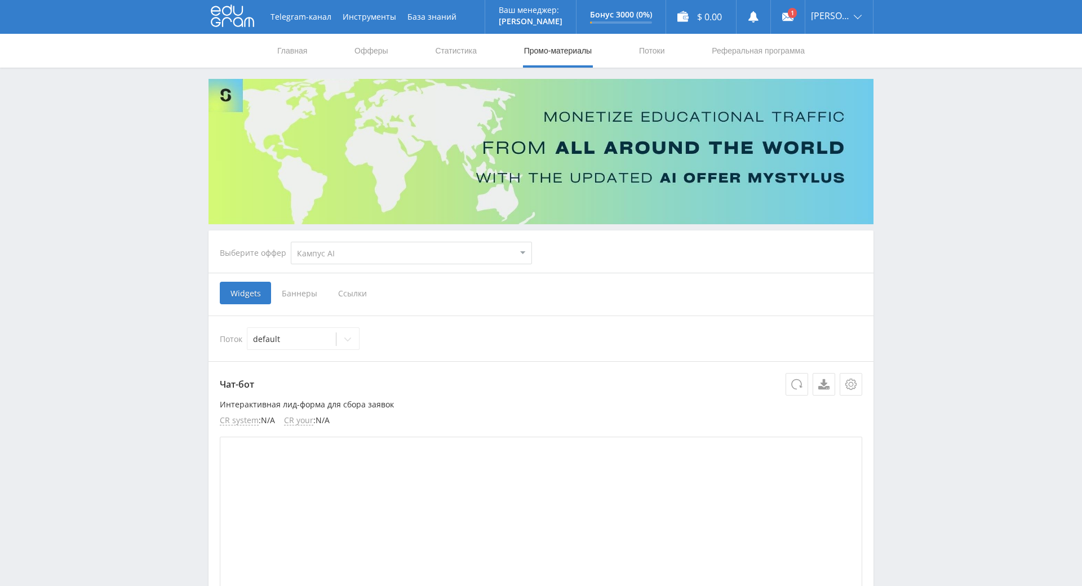
click at [374, 257] on select "MyStylus MyStylus - Revshare Кампус AI Studybay Автор24 Studybay Brazil Study A…" at bounding box center [411, 253] width 241 height 23
select select "339"
click at [291, 242] on select "MyStylus MyStylus - Revshare Кампус AI Studybay Автор24 Studybay Brazil Study A…" at bounding box center [411, 253] width 241 height 23
click at [333, 250] on select "MyStylus MyStylus - Revshare Кампус AI Studybay Автор24 Studybay Brazil Study A…" at bounding box center [409, 253] width 245 height 23
click at [287, 242] on select "MyStylus MyStylus - Revshare Кампус AI Studybay Автор24 Studybay Brazil Study A…" at bounding box center [409, 253] width 245 height 23
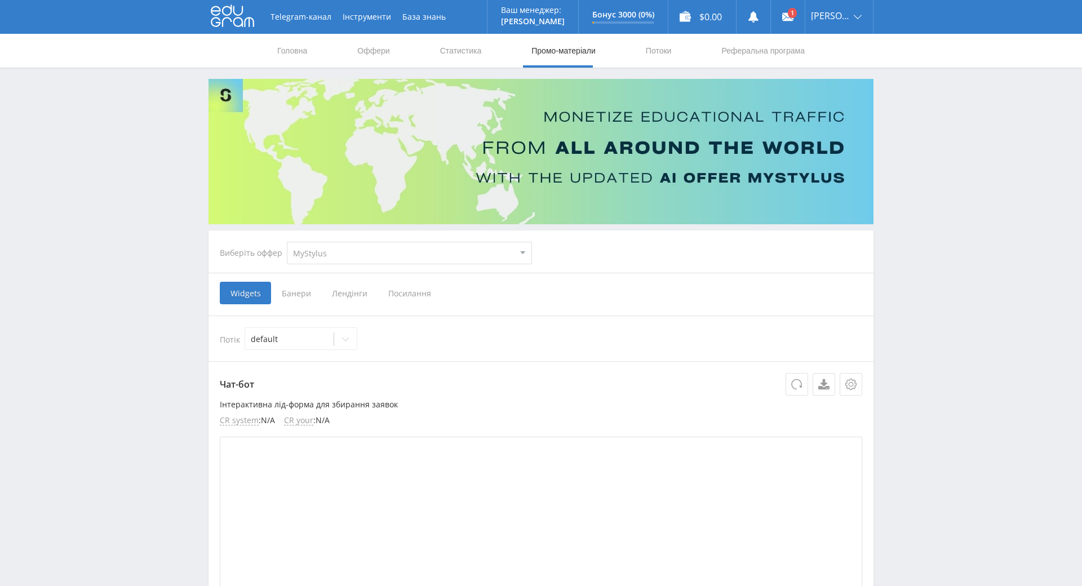
click at [386, 251] on select "MyStylus MyStylus - Revshare Кампус AI Studybay Автор24 Studybay Brazil Study A…" at bounding box center [409, 253] width 245 height 23
click at [225, 140] on img at bounding box center [540, 151] width 665 height 145
click at [574, 190] on img at bounding box center [540, 151] width 665 height 145
click at [550, 56] on link "Промо-матеріали" at bounding box center [563, 51] width 66 height 34
click at [364, 51] on font "Оффери" at bounding box center [373, 50] width 32 height 9
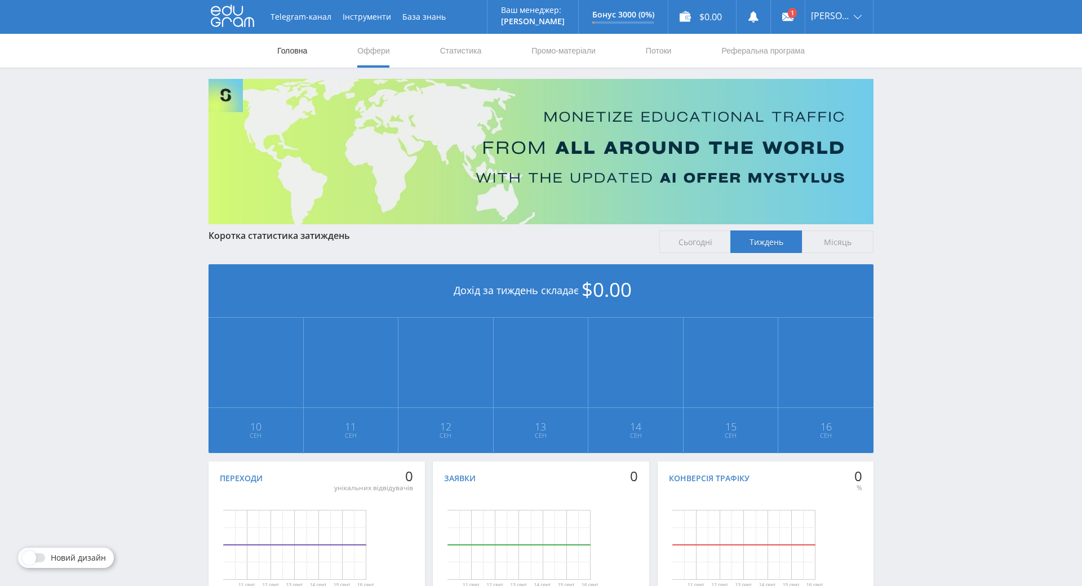
click at [294, 50] on font "Головна" at bounding box center [292, 50] width 30 height 9
click at [365, 50] on font "Оффери" at bounding box center [373, 50] width 32 height 9
click at [657, 57] on link "Потоки" at bounding box center [659, 51] width 28 height 34
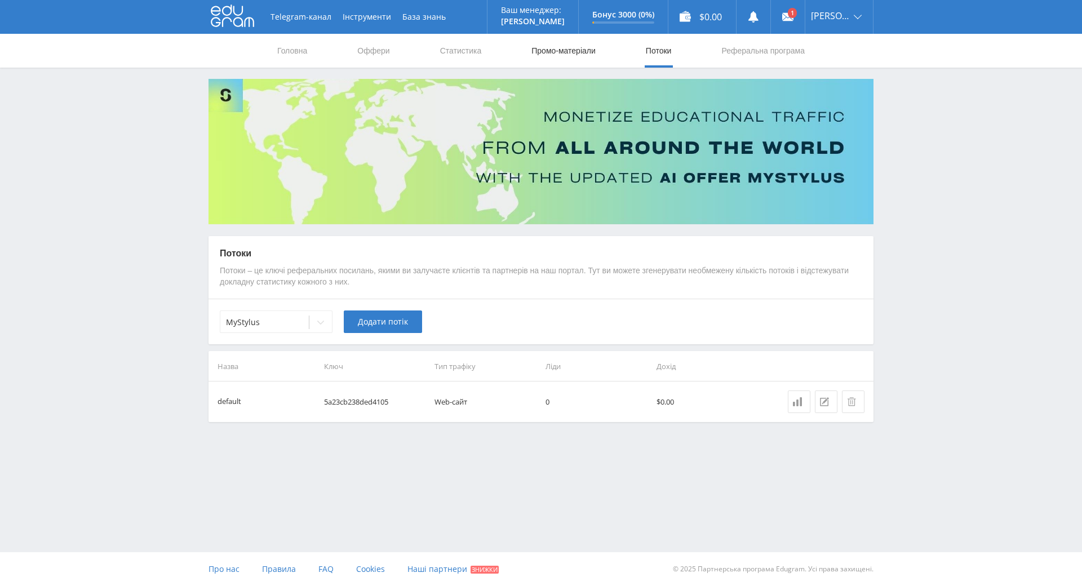
click at [576, 57] on link "Промо-матеріали" at bounding box center [563, 51] width 66 height 34
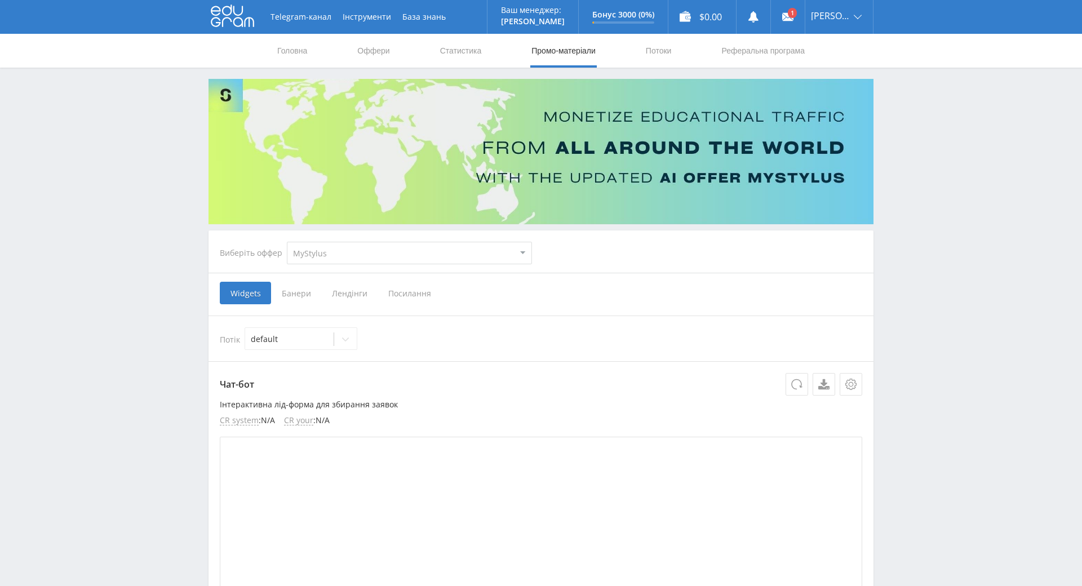
click at [217, 93] on img at bounding box center [540, 151] width 665 height 145
click at [408, 296] on font "Посилання" at bounding box center [409, 293] width 43 height 11
click at [0, 0] on input "Посилання" at bounding box center [0, 0] width 0 height 0
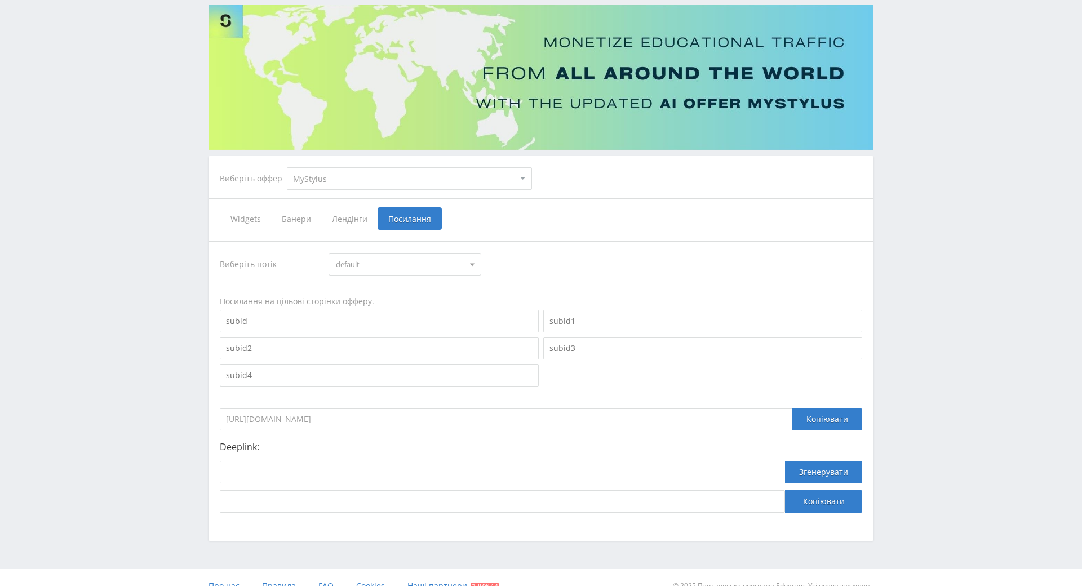
scroll to position [159, 0]
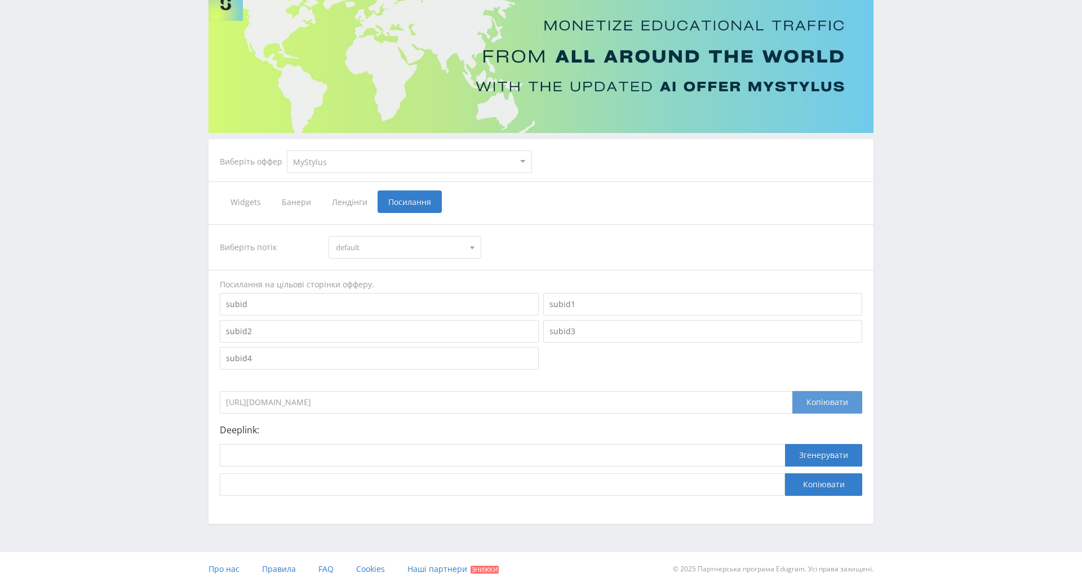
click at [811, 397] on font "Копіювати" at bounding box center [827, 402] width 42 height 11
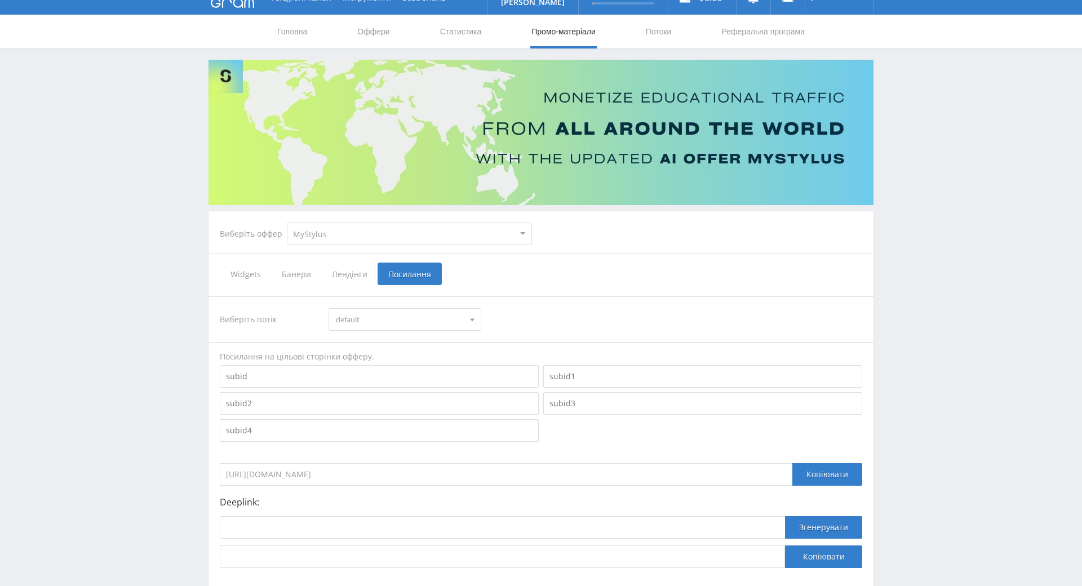
scroll to position [0, 0]
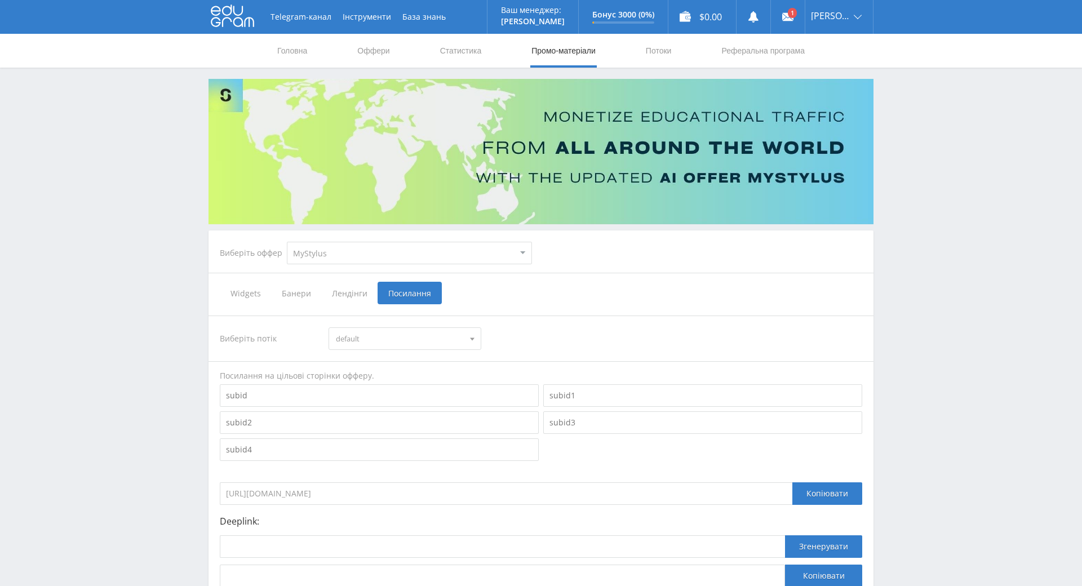
click at [498, 181] on img at bounding box center [540, 151] width 665 height 145
drag, startPoint x: 297, startPoint y: 198, endPoint x: 285, endPoint y: 195, distance: 12.7
click at [296, 198] on img at bounding box center [540, 151] width 665 height 145
click at [221, 141] on img at bounding box center [540, 151] width 665 height 145
click at [215, 146] on img at bounding box center [540, 151] width 665 height 145
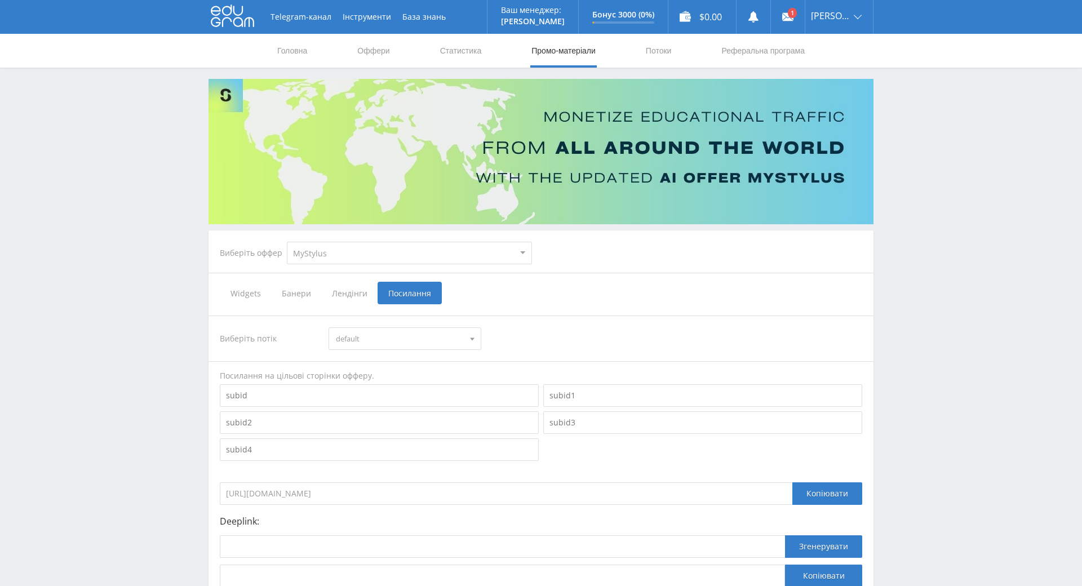
click at [217, 110] on img at bounding box center [540, 151] width 665 height 145
click at [792, 6] on link at bounding box center [788, 17] width 34 height 34
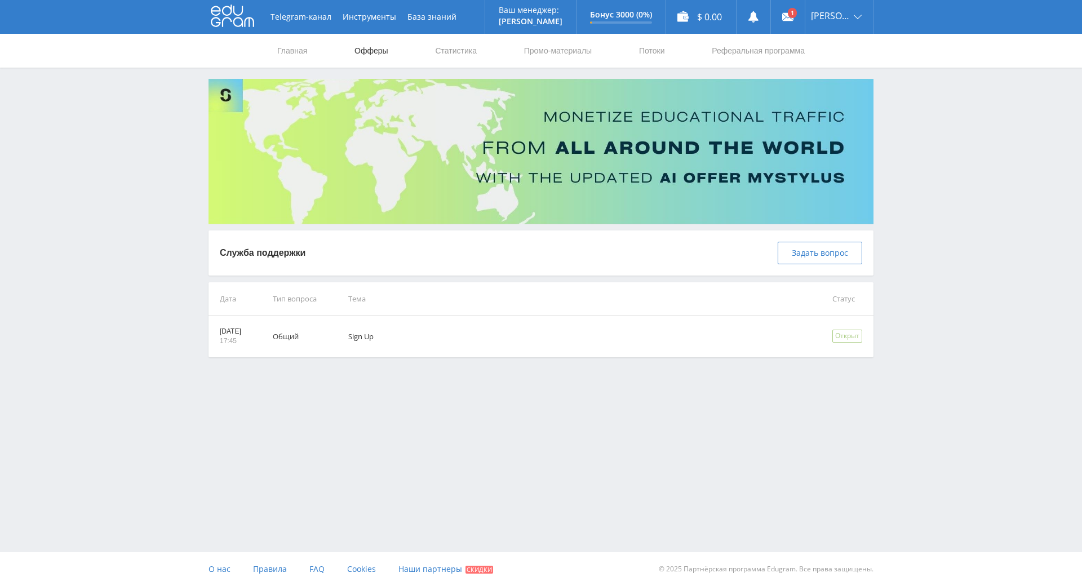
click at [380, 52] on link "Офферы" at bounding box center [371, 51] width 36 height 34
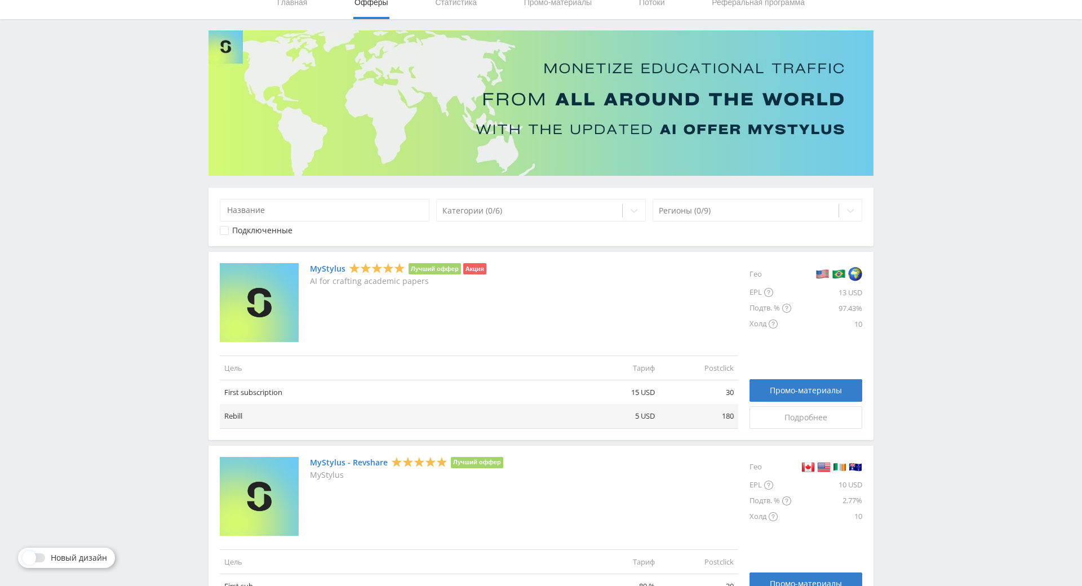
scroll to position [113, 0]
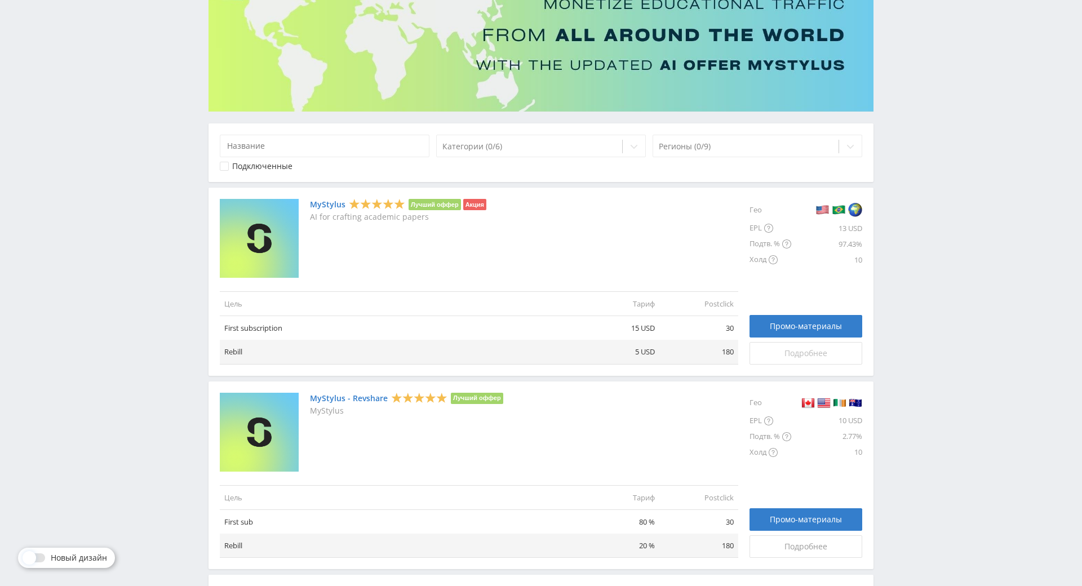
click at [793, 353] on span "Подробнее" at bounding box center [805, 353] width 43 height 9
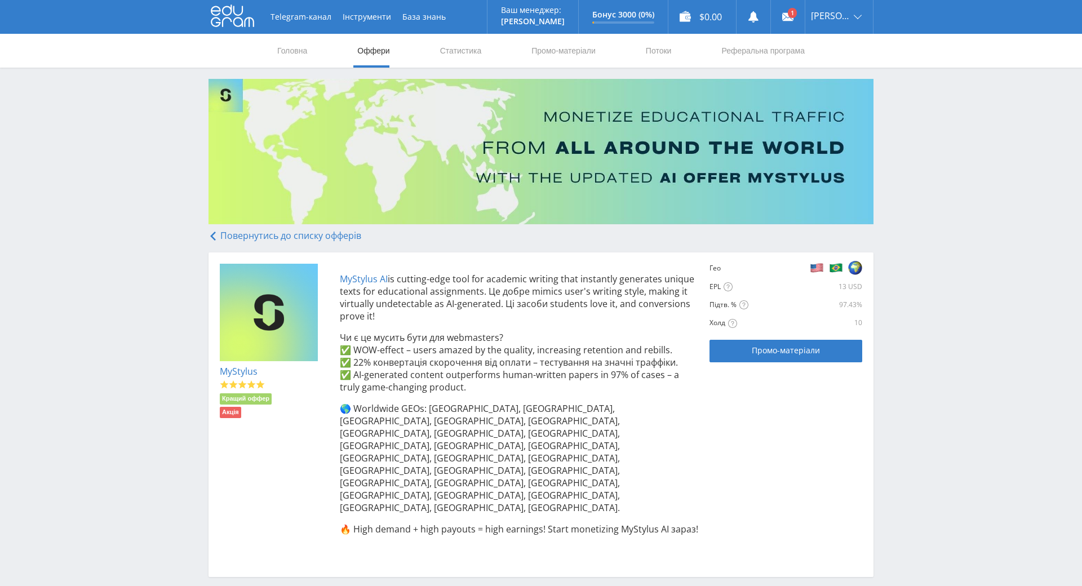
click at [466, 304] on font "is cutting-edge tool for academic writing that instantly generates unique texts…" at bounding box center [517, 298] width 354 height 50
drag, startPoint x: 385, startPoint y: 276, endPoint x: 453, endPoint y: 314, distance: 77.7
click at [453, 314] on p "MyStylus AI is cutting-edge tool for academic writing that instantly generates …" at bounding box center [519, 298] width 359 height 50
drag, startPoint x: 410, startPoint y: 279, endPoint x: 397, endPoint y: 279, distance: 13.5
click at [409, 279] on font "is cutting-edge tool for academic writing that instantly generates unique texts…" at bounding box center [517, 298] width 354 height 50
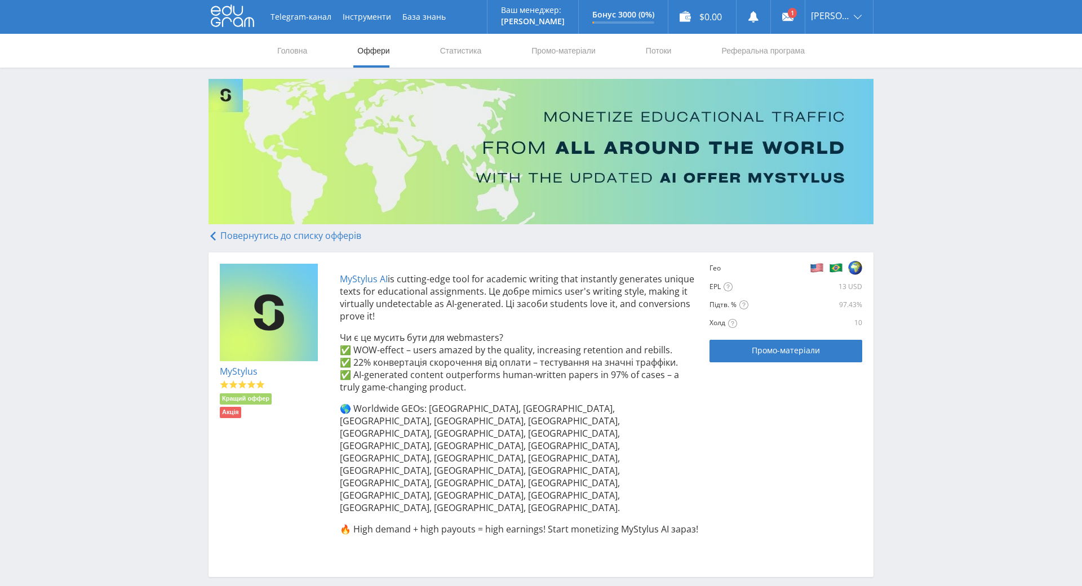
click at [331, 278] on div "MyStylus AI is cutting-edge tool for academic writing that instantly generates …" at bounding box center [513, 415] width 370 height 302
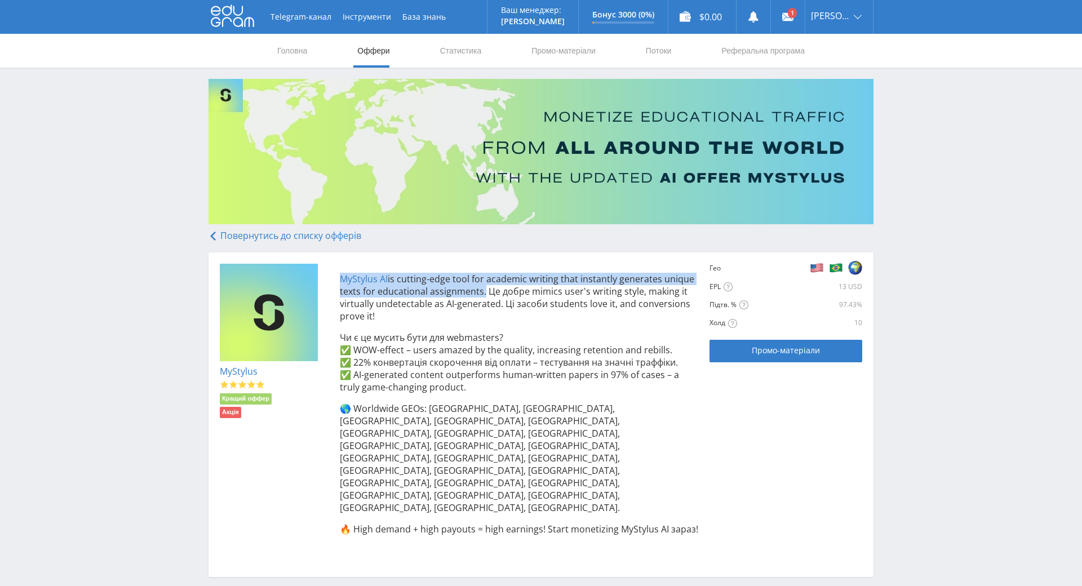
drag, startPoint x: 330, startPoint y: 277, endPoint x: 475, endPoint y: 287, distance: 145.7
click at [475, 287] on div "MyStylus AI is cutting-edge tool for academic writing that instantly generates …" at bounding box center [513, 415] width 370 height 302
copy p "MyStylus AI is cutting-edge tool for academic writing that instantly generates …"
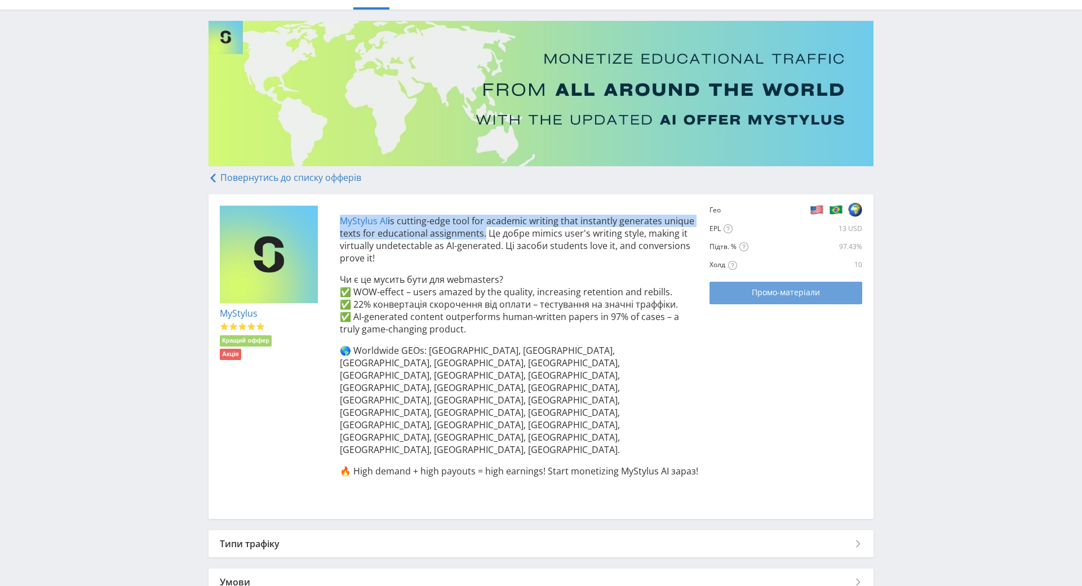
scroll to position [129, 0]
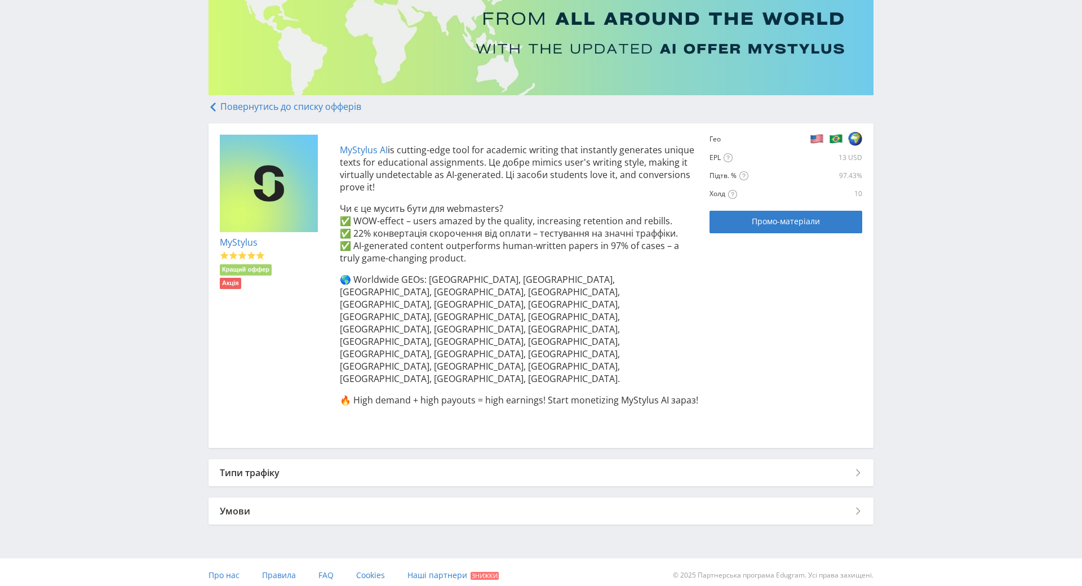
click at [420, 459] on div "Типи трафіку" at bounding box center [540, 472] width 665 height 27
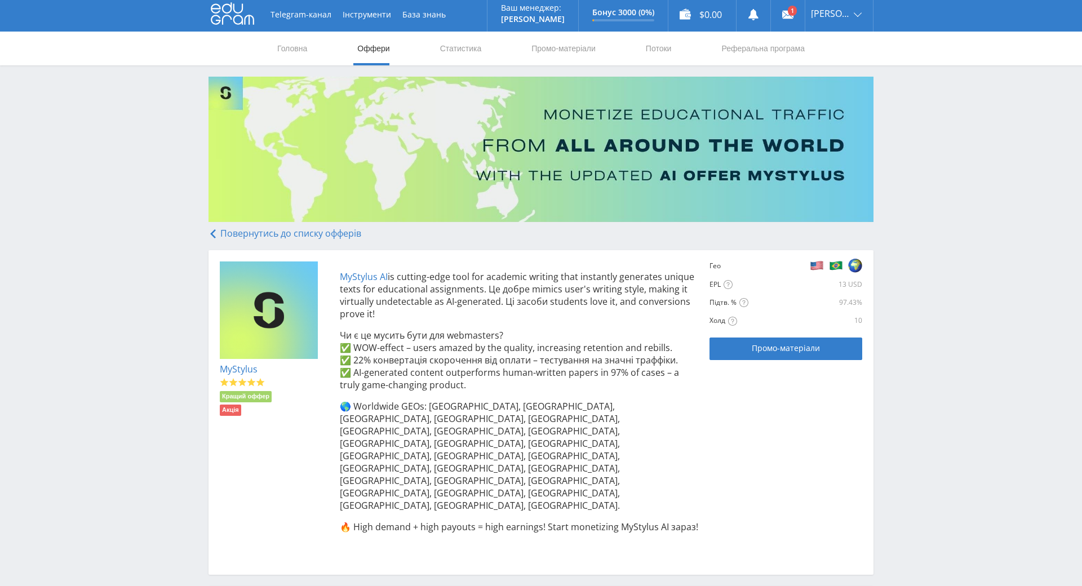
scroll to position [0, 0]
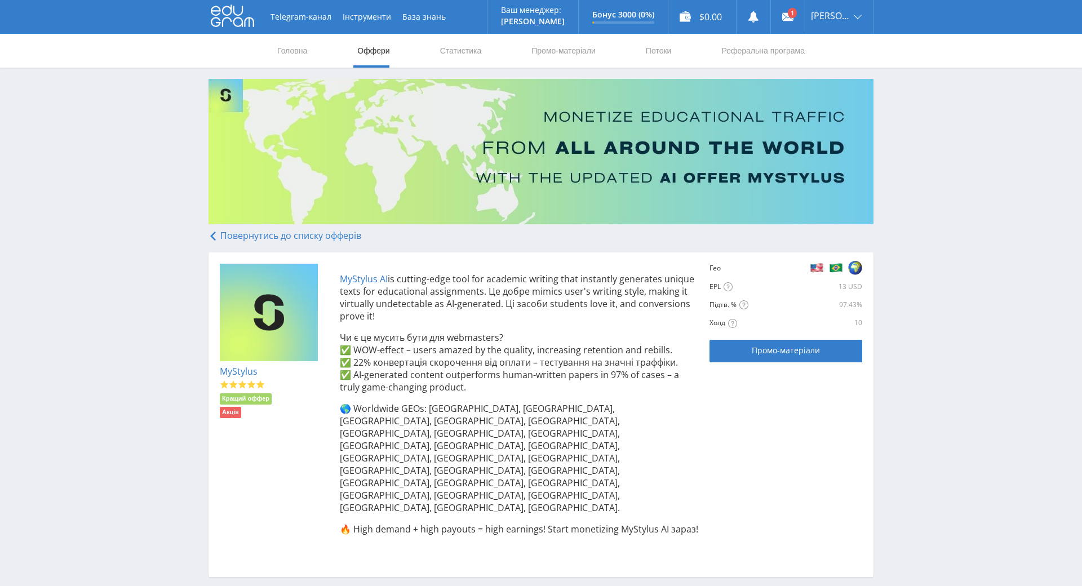
click at [256, 234] on font "Повернутись до списку офферів" at bounding box center [290, 235] width 141 height 12
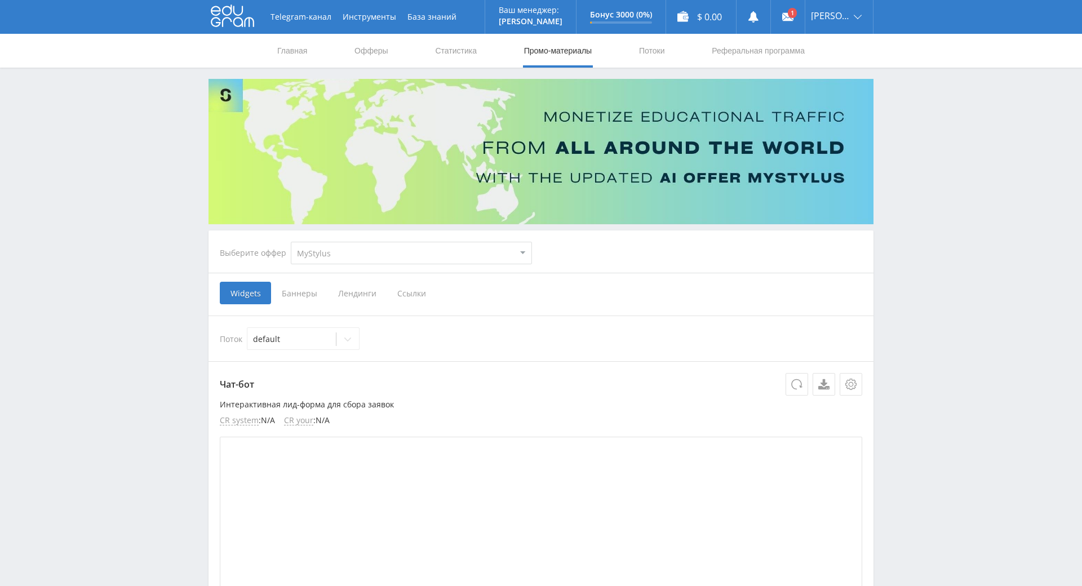
click at [411, 296] on span "Ссылки" at bounding box center [411, 293] width 50 height 23
click at [0, 0] on input "Ссылки" at bounding box center [0, 0] width 0 height 0
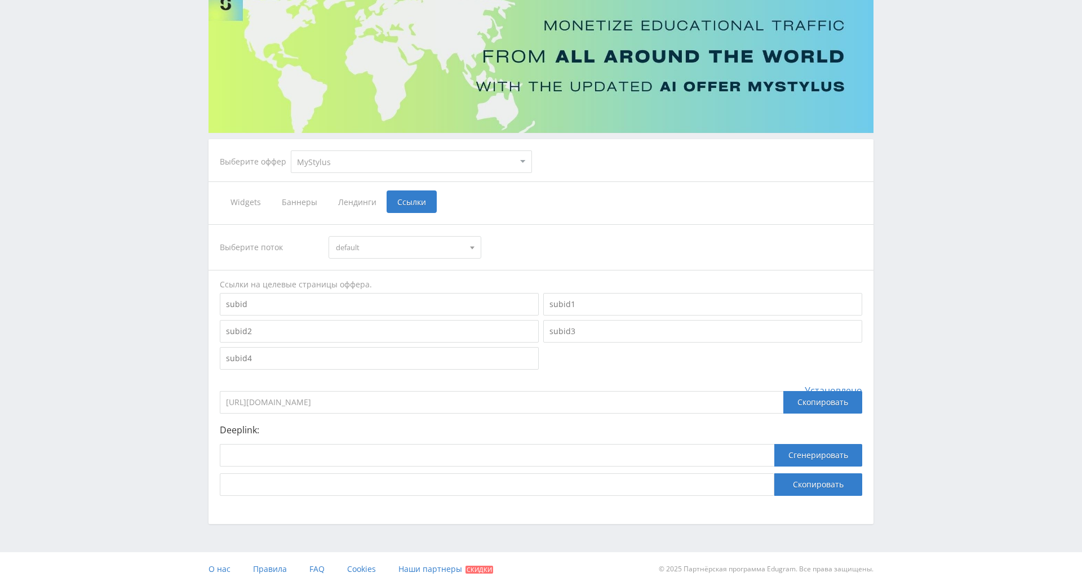
scroll to position [159, 0]
click at [829, 391] on div "Скопировать" at bounding box center [822, 402] width 79 height 23
click at [809, 391] on div "Скопировать" at bounding box center [822, 402] width 79 height 23
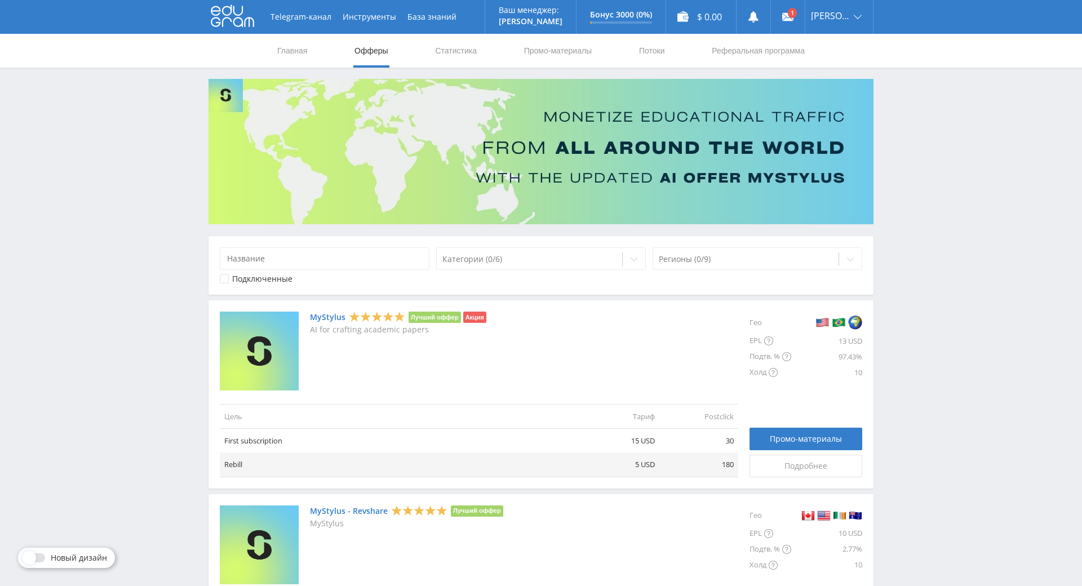
click at [321, 125] on img at bounding box center [540, 151] width 665 height 145
click at [296, 48] on link "Главная" at bounding box center [292, 51] width 32 height 34
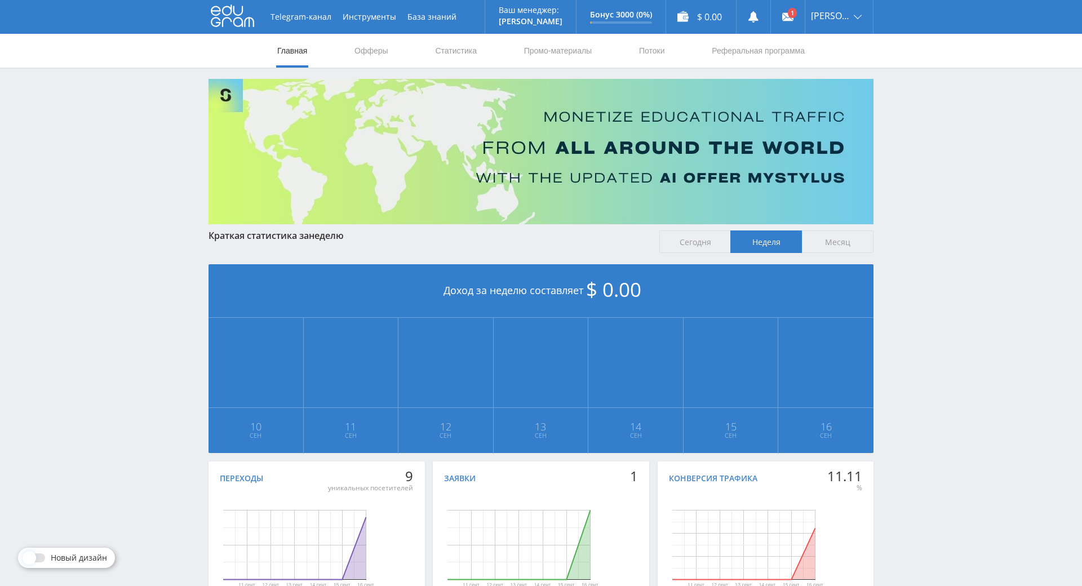
click at [682, 245] on span "Сегодня" at bounding box center [695, 241] width 72 height 23
click at [0, 0] on input "Сегодня" at bounding box center [0, 0] width 0 height 0
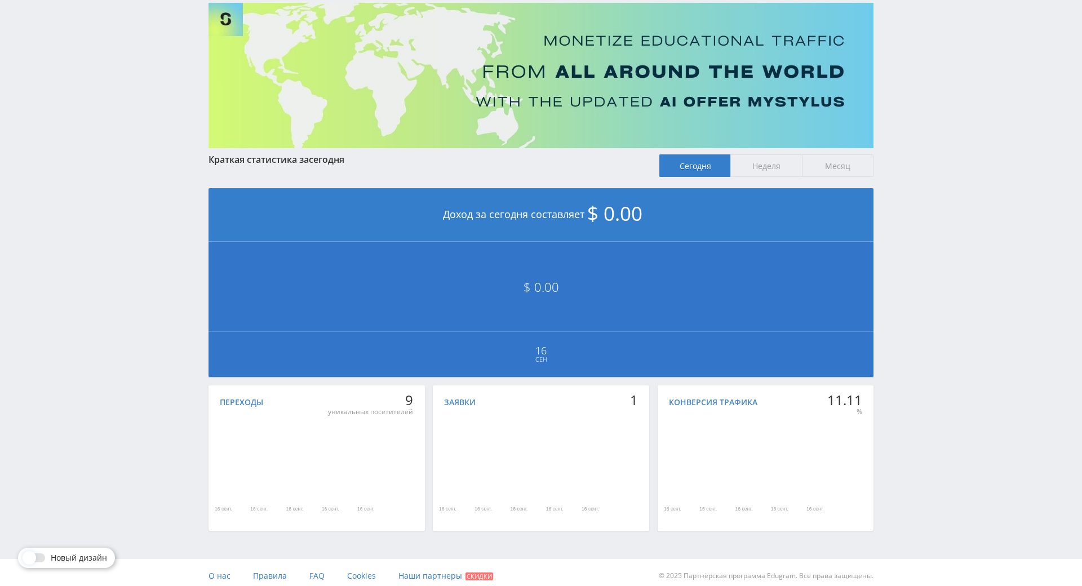
scroll to position [161, 0]
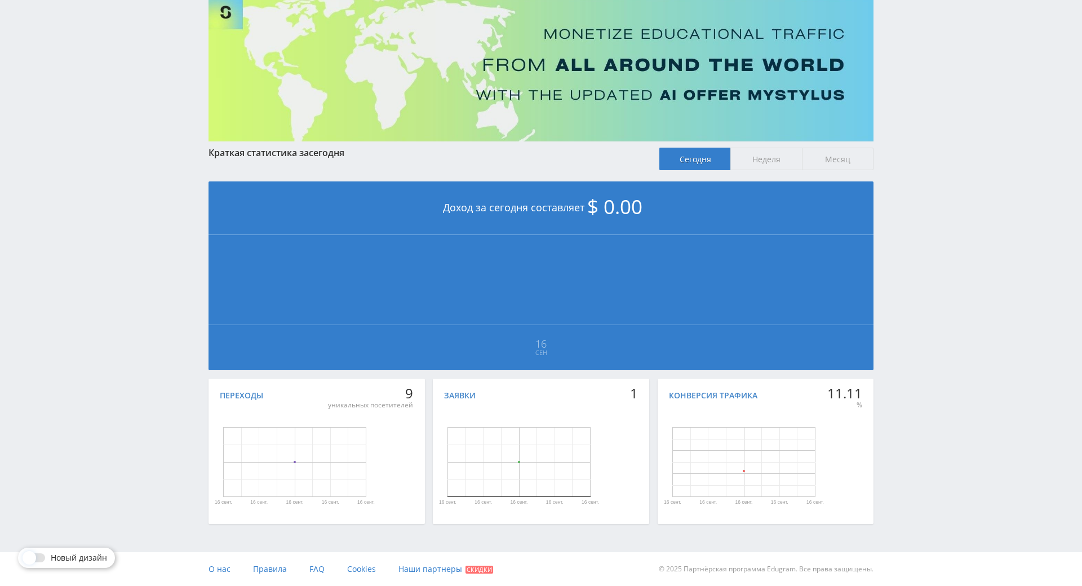
click at [478, 390] on div "Заявки" at bounding box center [540, 395] width 193 height 10
click at [633, 385] on div "1" at bounding box center [634, 393] width 8 height 16
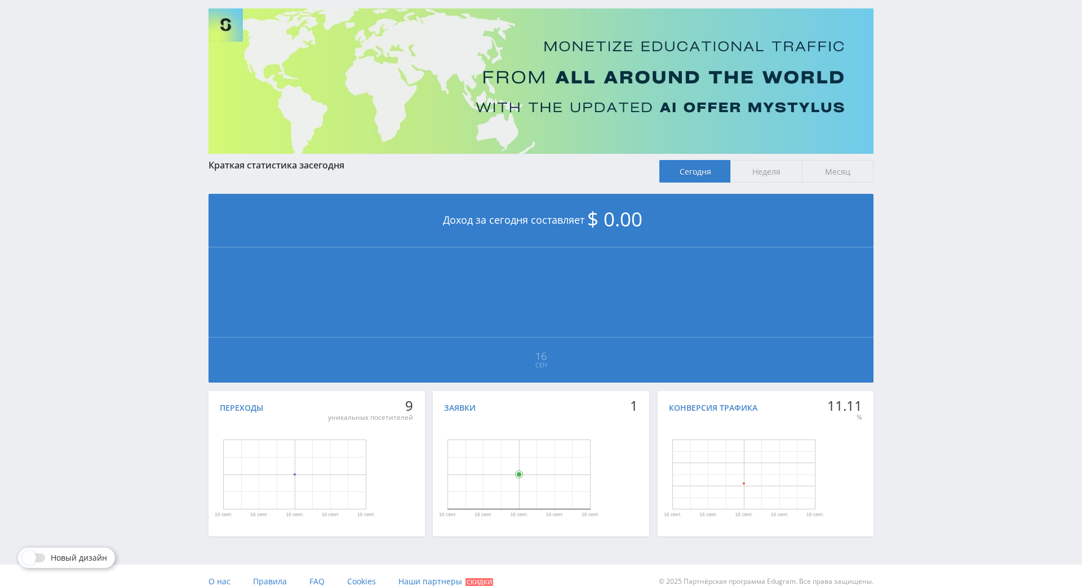
scroll to position [0, 0]
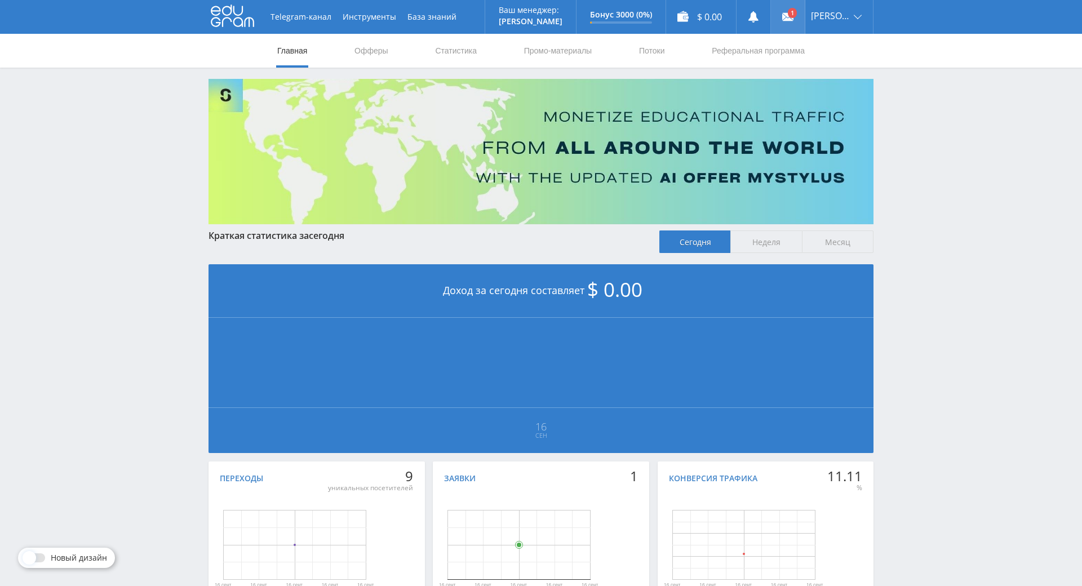
click at [799, 16] on link at bounding box center [788, 17] width 34 height 34
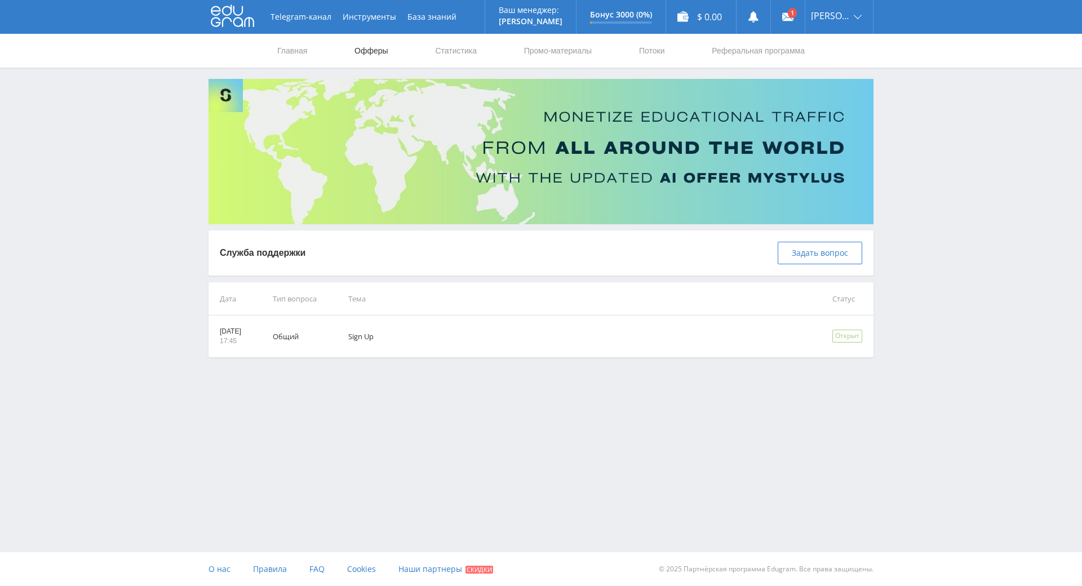
click at [363, 51] on link "Офферы" at bounding box center [371, 51] width 36 height 34
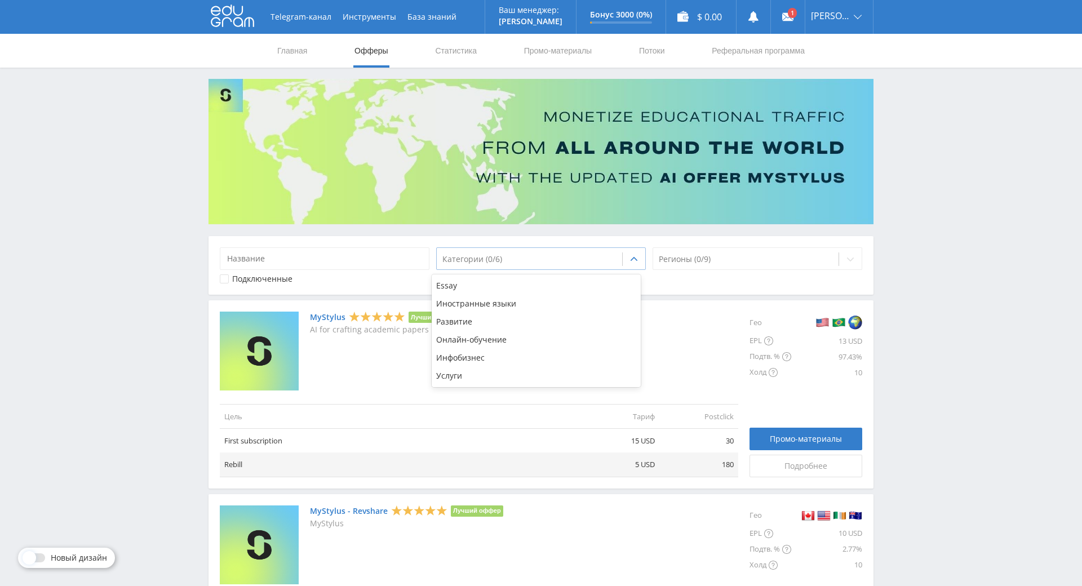
click at [479, 263] on div at bounding box center [529, 259] width 174 height 11
click at [522, 374] on div "Услуги" at bounding box center [537, 376] width 210 height 18
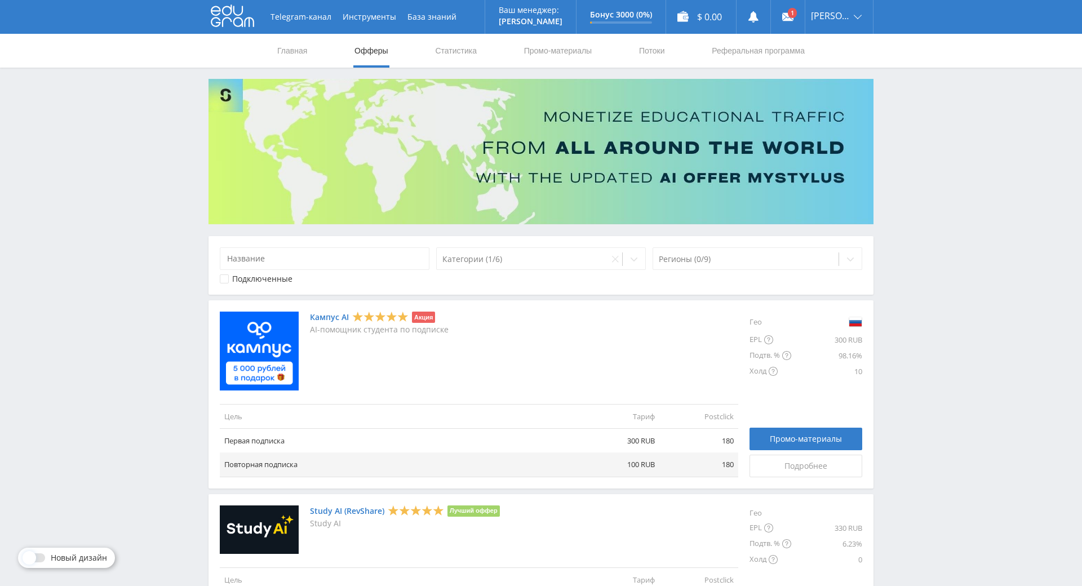
drag, startPoint x: 183, startPoint y: 279, endPoint x: 184, endPoint y: 285, distance: 6.2
click at [183, 284] on div "Telegram-канал Инструменты База знаний Ваш менеджер: [PERSON_NAME] Online @edug…" at bounding box center [541, 366] width 1082 height 732
click at [470, 265] on div "Категории (1/6)" at bounding box center [523, 259] width 172 height 16
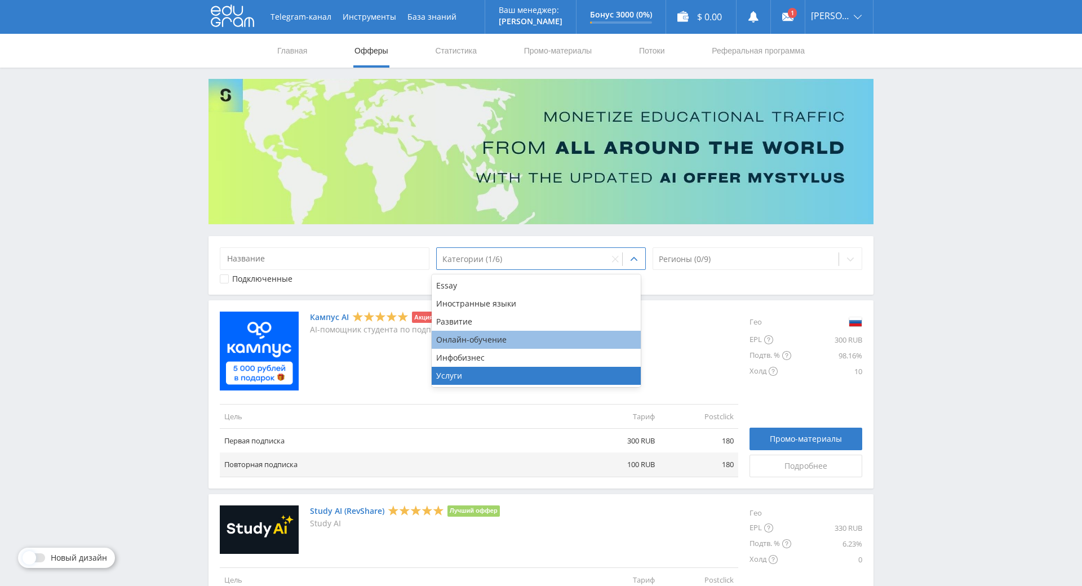
click at [518, 340] on div "Онлайн-обучение" at bounding box center [537, 340] width 210 height 18
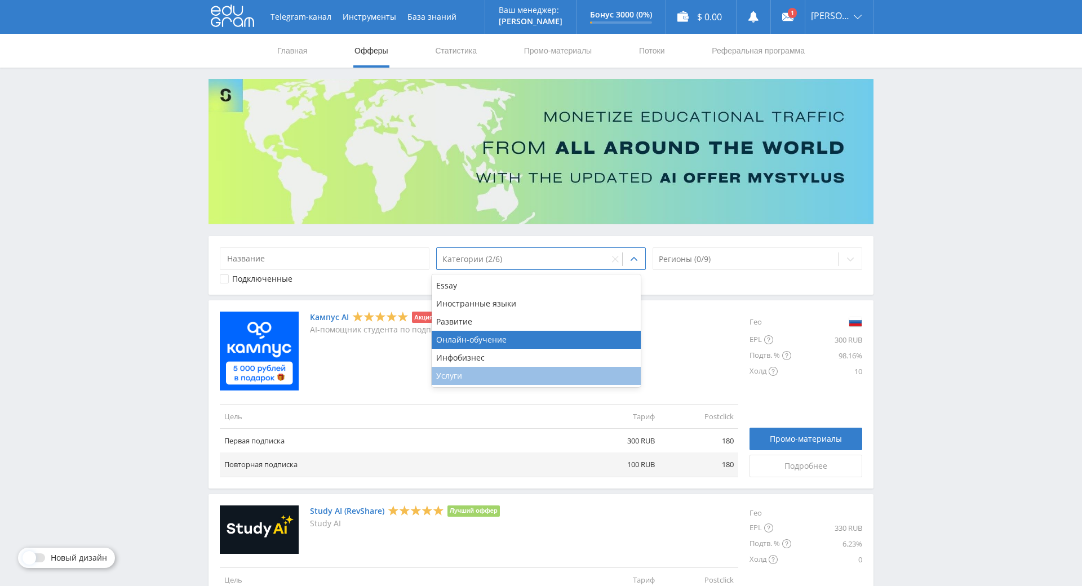
click at [444, 377] on div "Услуги" at bounding box center [537, 376] width 210 height 18
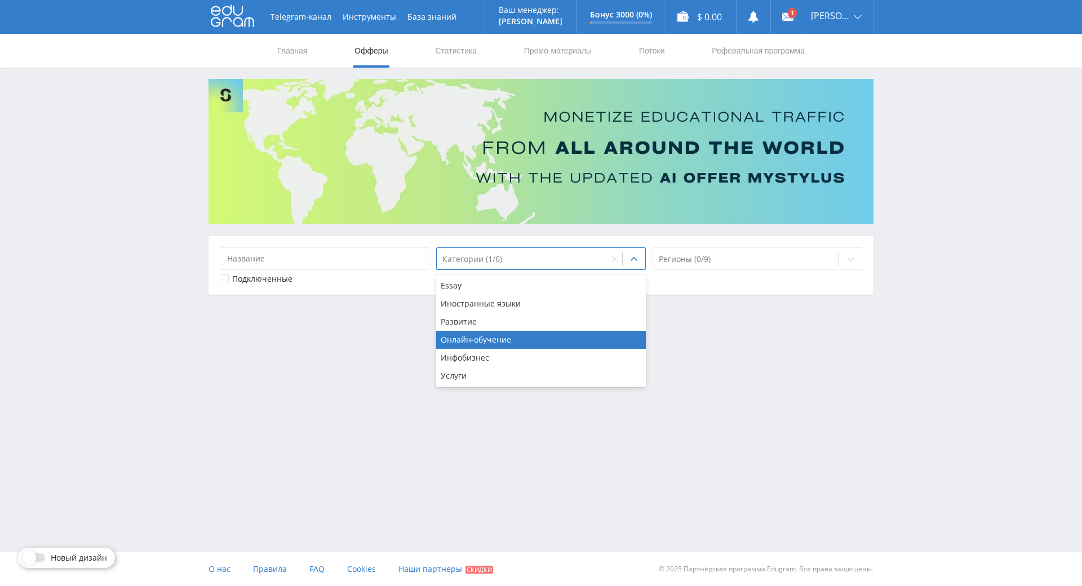
click at [71, 308] on div "Telegram-канал Инструменты База знаний Ваш менеджер: [PERSON_NAME] Online @edug…" at bounding box center [541, 175] width 1082 height 351
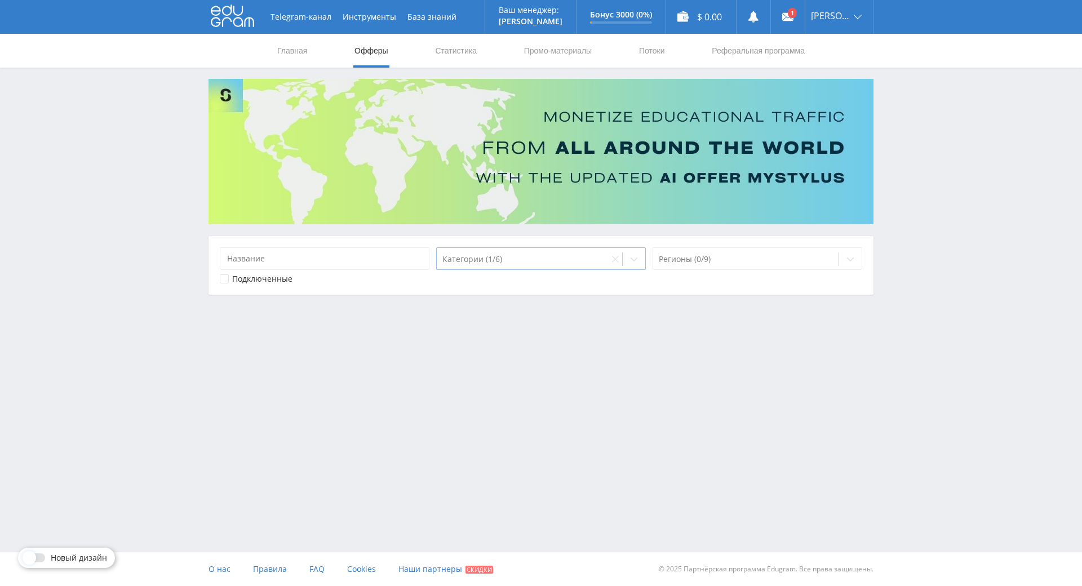
click at [566, 252] on div "Категории (1/6)" at bounding box center [523, 259] width 172 height 16
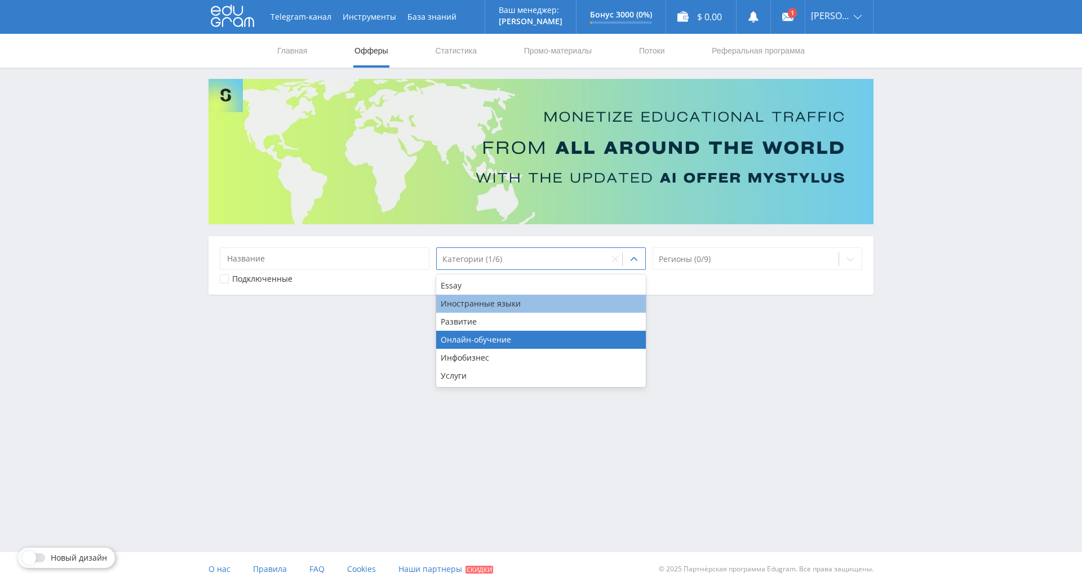
click at [564, 305] on div "Иностранные языки" at bounding box center [541, 304] width 210 height 18
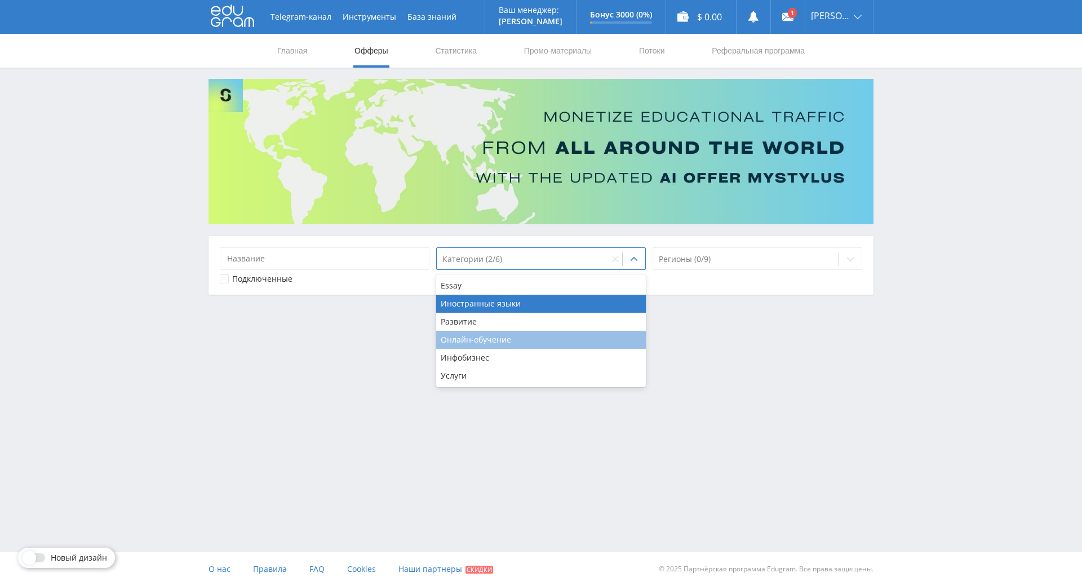
click at [527, 343] on div "Онлайн-обучение" at bounding box center [541, 340] width 210 height 18
click at [721, 365] on div "Telegram-канал Инструменты База знаний Ваш менеджер: [PERSON_NAME] Online @edug…" at bounding box center [541, 293] width 1082 height 586
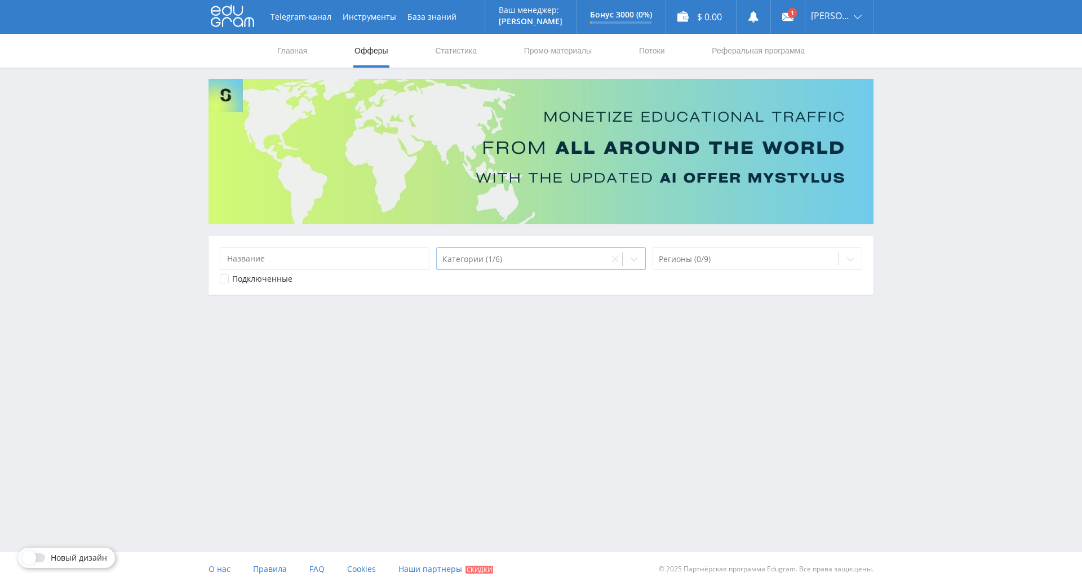
click at [563, 264] on div at bounding box center [522, 259] width 161 height 11
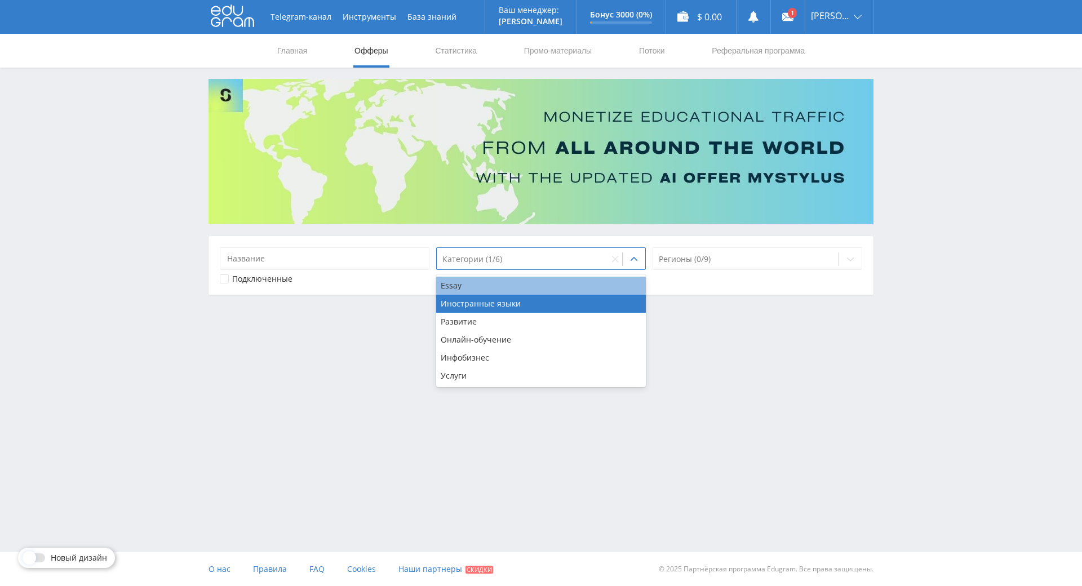
click at [532, 293] on div "Essay" at bounding box center [541, 286] width 210 height 18
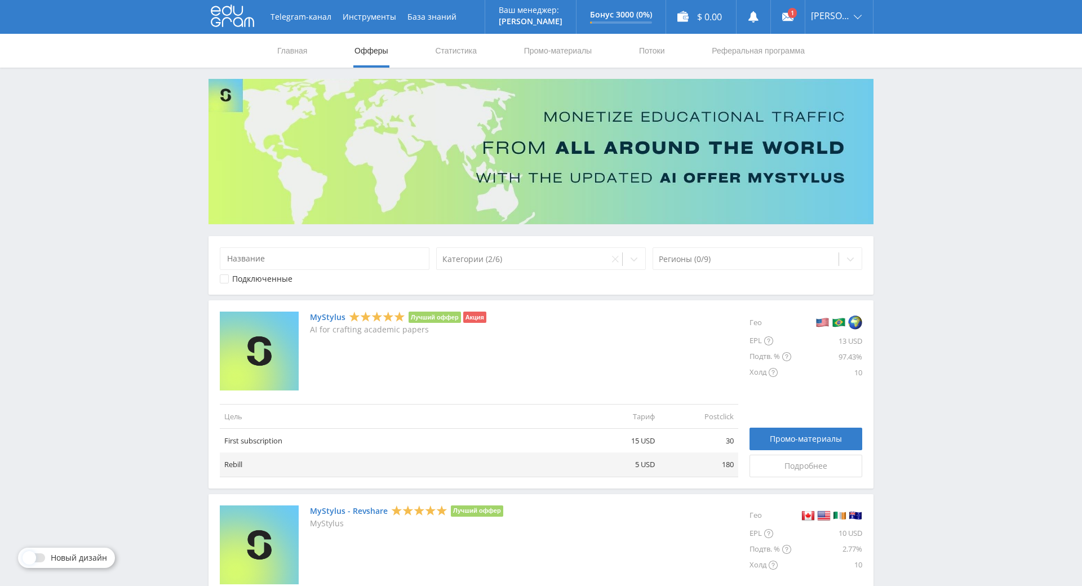
drag, startPoint x: 985, startPoint y: 312, endPoint x: 963, endPoint y: 314, distance: 22.6
click at [389, 331] on p "AI for crafting academic papers" at bounding box center [398, 329] width 176 height 9
click at [664, 50] on nav "Главная Офферы Статистика Промо-материалы Потоки Реферальная программа" at bounding box center [541, 51] width 530 height 34
click at [659, 52] on link "Потоки" at bounding box center [652, 51] width 28 height 34
